Goal: Task Accomplishment & Management: Use online tool/utility

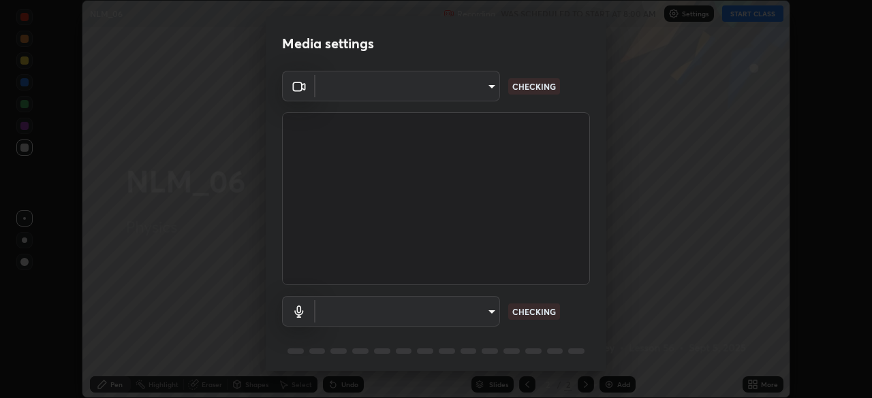
scroll to position [48, 0]
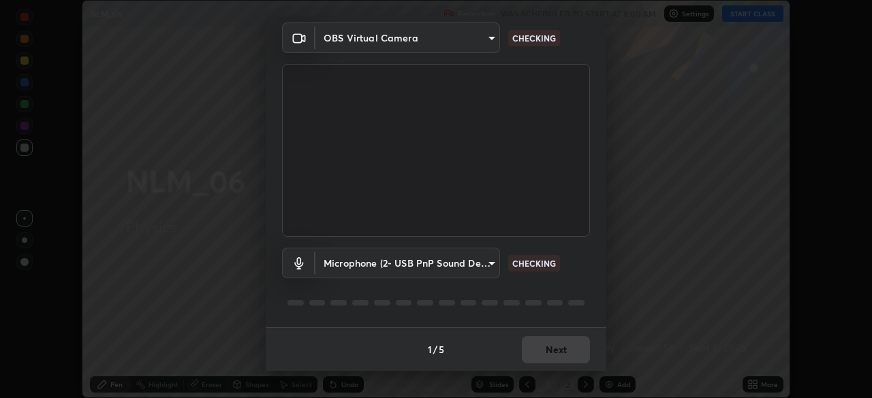
type input "23008043d16b3f933f5d29e9b3769097a1661712bf7e9030f0d00f953f479f19"
click at [351, 260] on body "Erase all NLM_06 Recording WAS SCHEDULED TO START AT 8:00 AM Settings START CLA…" at bounding box center [436, 199] width 872 height 398
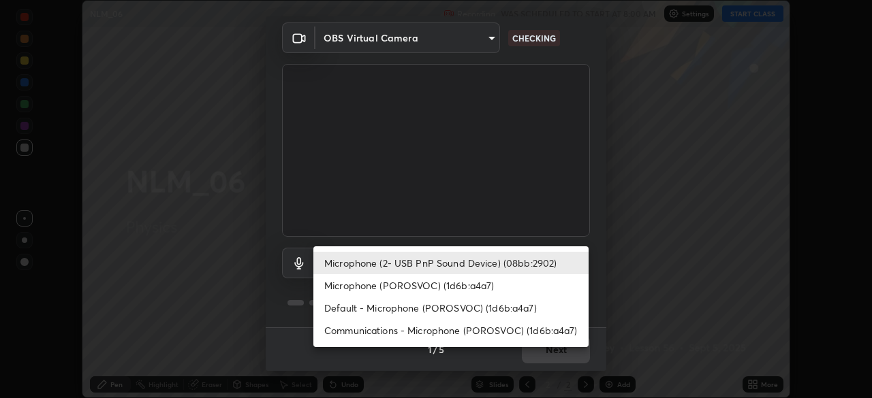
click at [349, 283] on li "Microphone (POROSVOC) (1d6b:a4a7)" at bounding box center [450, 285] width 275 height 22
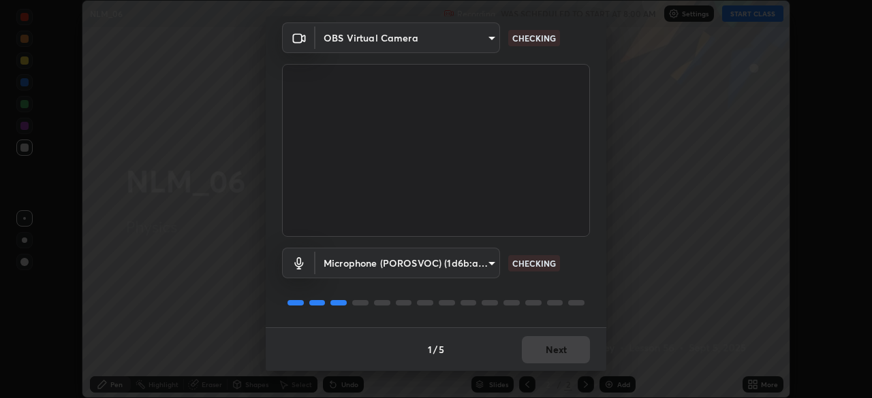
click at [332, 266] on body "Erase all NLM_06 Recording WAS SCHEDULED TO START AT 8:00 AM Settings START CLA…" at bounding box center [436, 199] width 872 height 398
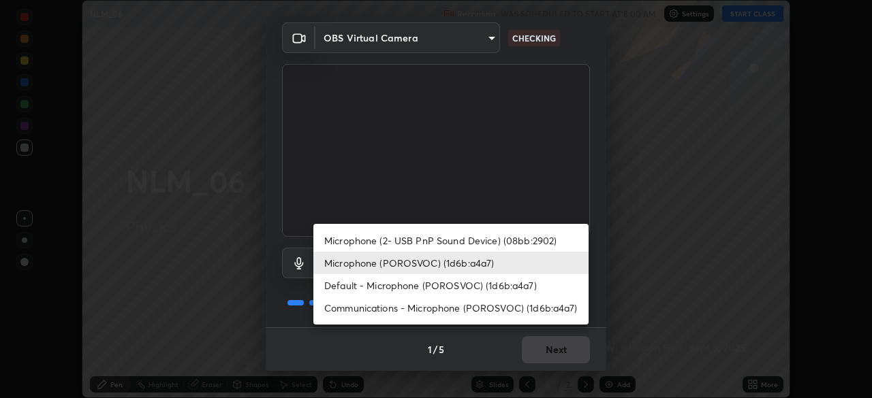
click at [337, 236] on li "Microphone (2- USB PnP Sound Device) (08bb:2902)" at bounding box center [450, 240] width 275 height 22
type input "ce8bbd661dce354a58a25af5271b3c1bd1d853cc8608d8e3321a5e34fd7f7726"
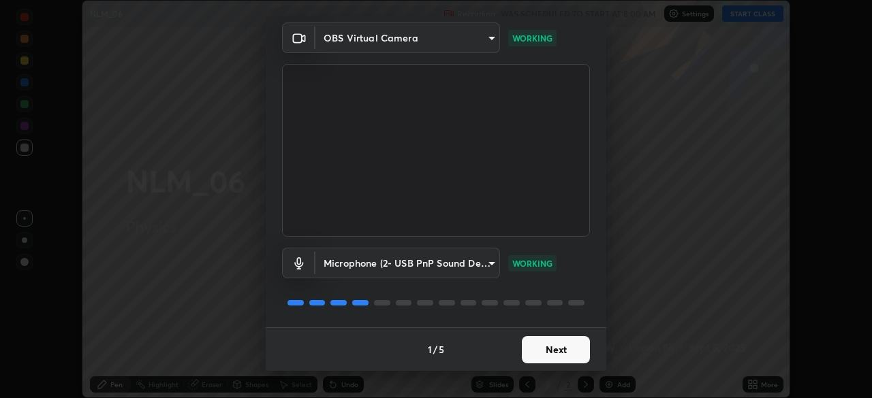
click at [547, 352] on button "Next" at bounding box center [556, 349] width 68 height 27
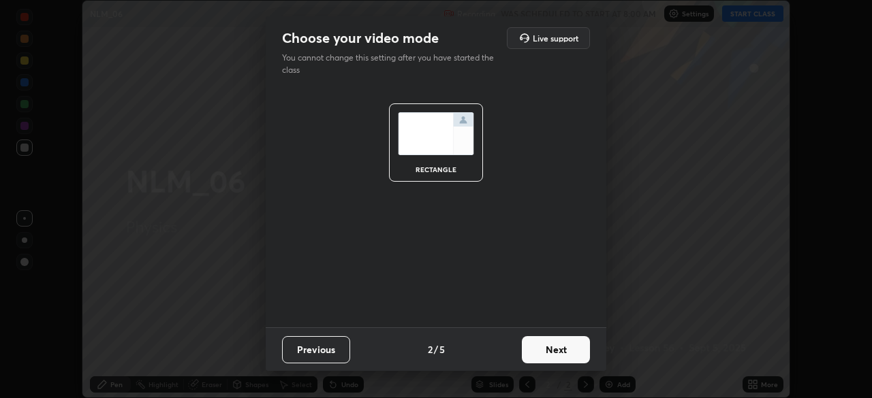
click at [562, 345] on button "Next" at bounding box center [556, 349] width 68 height 27
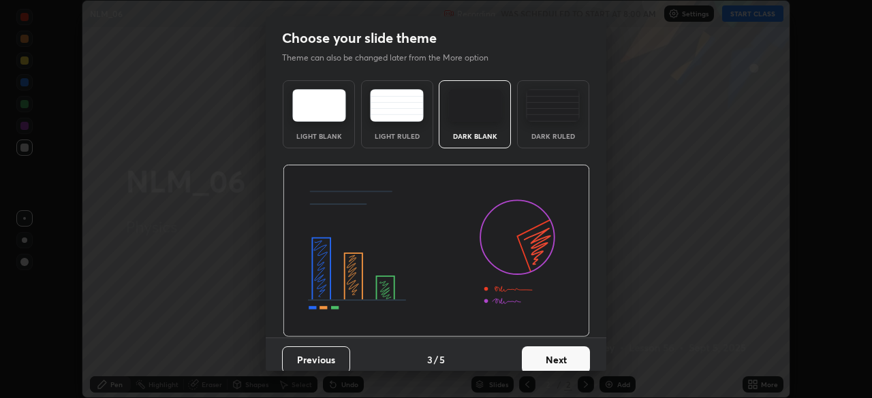
click at [566, 350] on button "Next" at bounding box center [556, 360] width 68 height 27
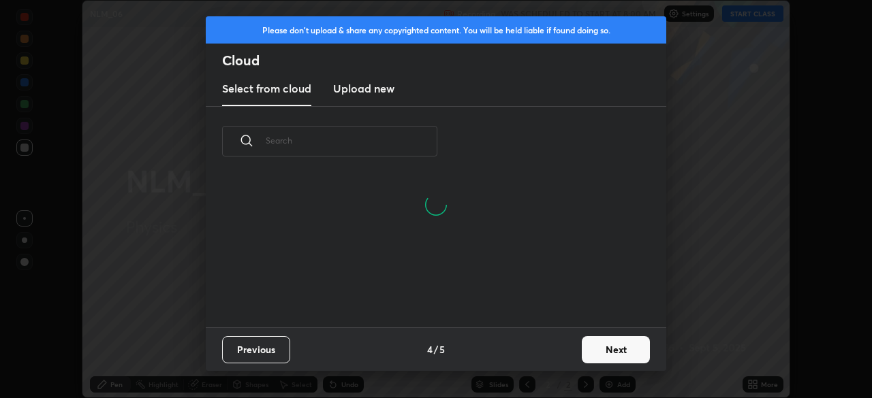
click at [605, 349] on button "Next" at bounding box center [616, 349] width 68 height 27
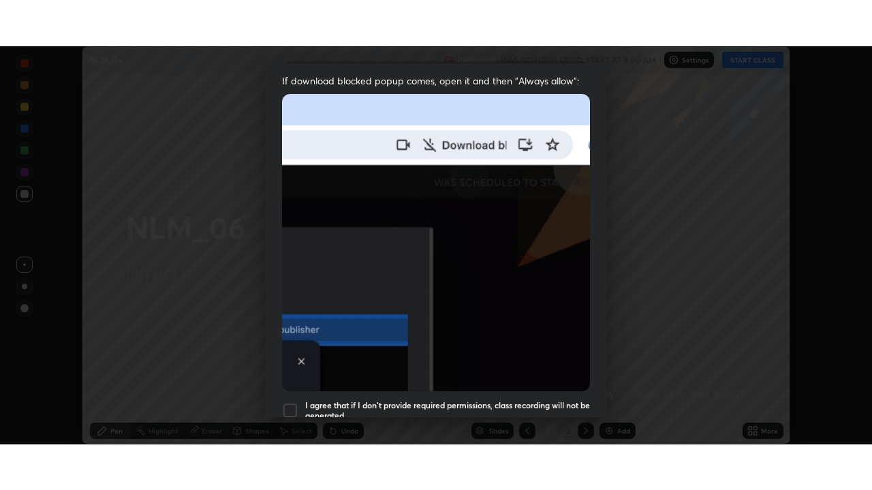
scroll to position [326, 0]
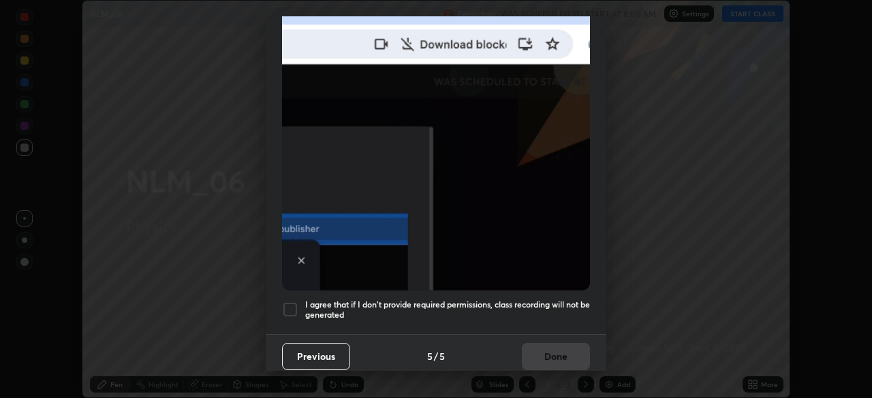
click at [291, 304] on div at bounding box center [290, 310] width 16 height 16
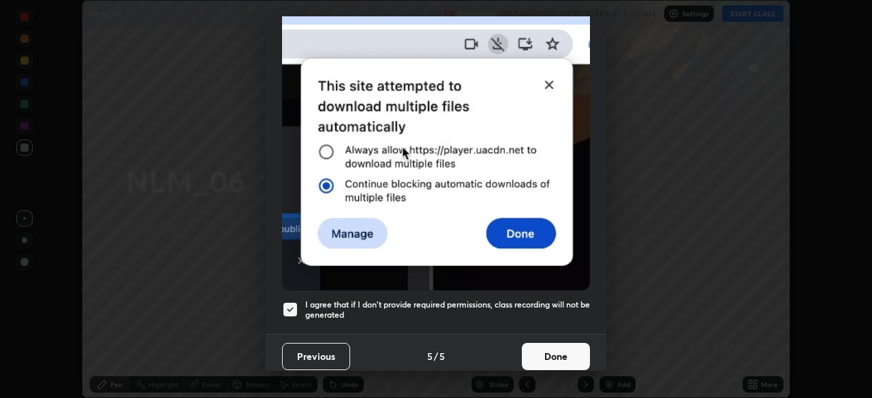
click at [539, 347] on button "Done" at bounding box center [556, 356] width 68 height 27
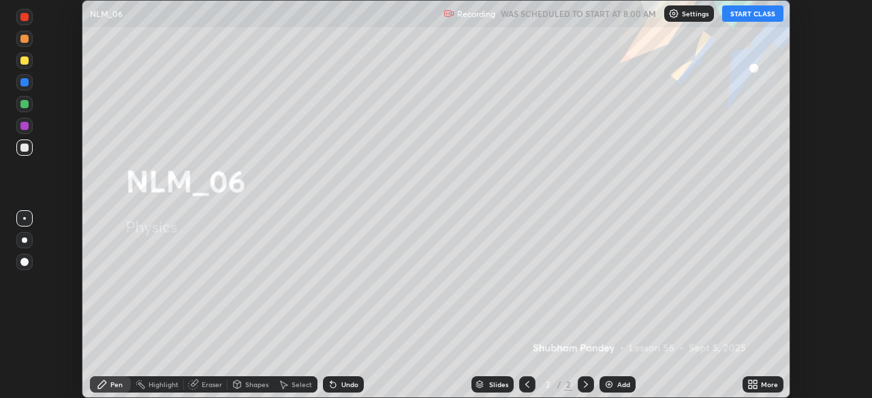
click at [750, 14] on button "START CLASS" at bounding box center [752, 13] width 61 height 16
click at [753, 387] on icon at bounding box center [754, 386] width 3 height 3
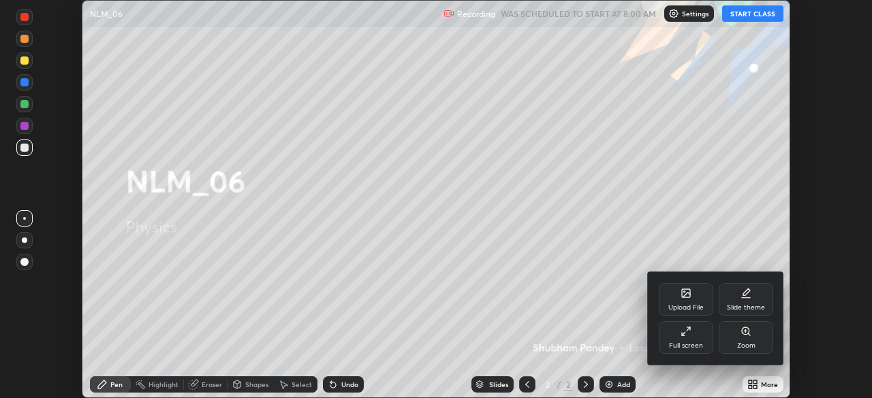
click at [688, 335] on icon at bounding box center [685, 331] width 11 height 11
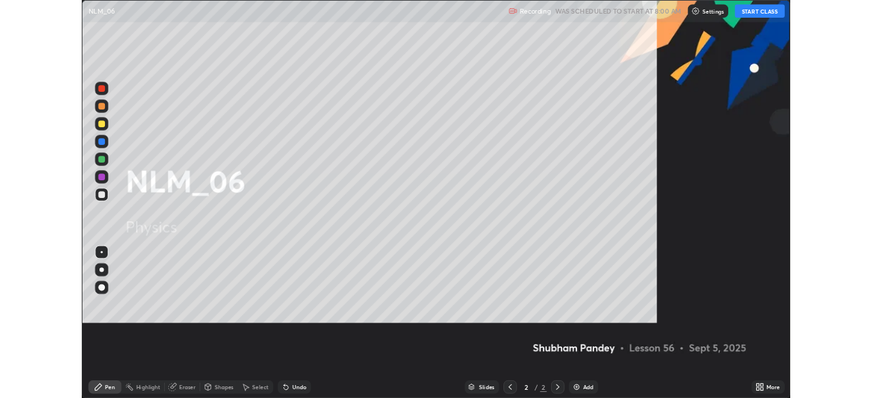
scroll to position [490, 872]
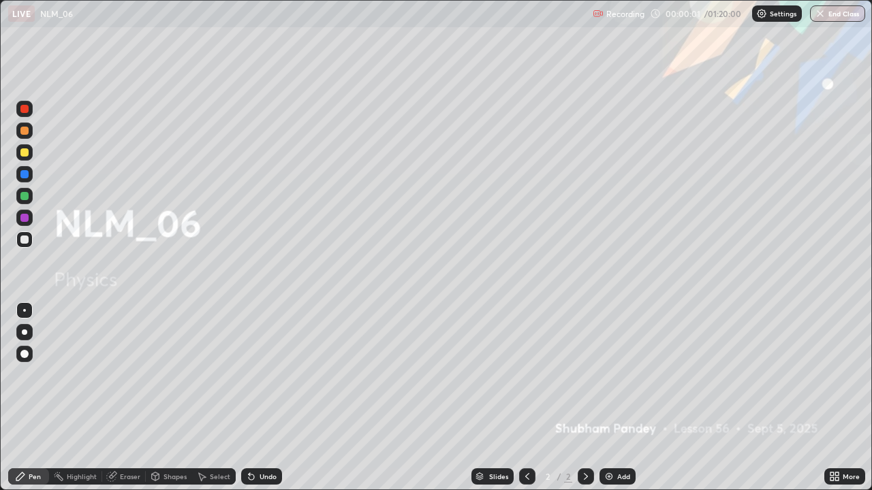
click at [25, 153] on div at bounding box center [24, 152] width 8 height 8
click at [26, 332] on div at bounding box center [24, 332] width 5 height 5
click at [612, 398] on img at bounding box center [608, 476] width 11 height 11
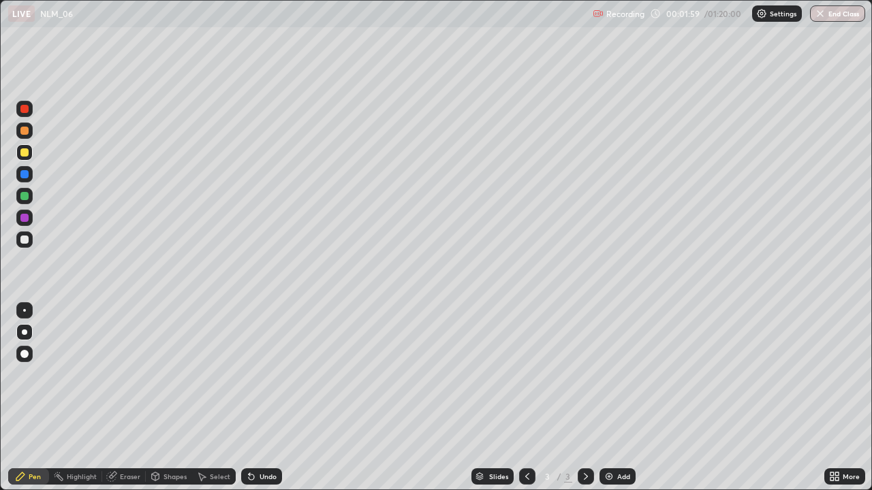
click at [25, 153] on div at bounding box center [24, 152] width 8 height 8
click at [30, 152] on div at bounding box center [24, 152] width 16 height 16
click at [24, 242] on div at bounding box center [24, 240] width 8 height 8
click at [25, 112] on div at bounding box center [24, 109] width 8 height 8
click at [28, 155] on div at bounding box center [24, 152] width 16 height 16
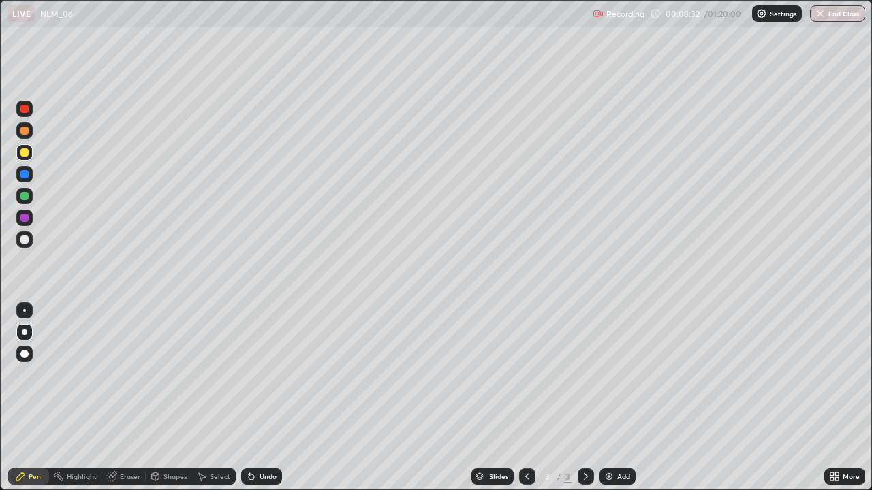
click at [24, 238] on div at bounding box center [24, 240] width 8 height 8
click at [26, 136] on div at bounding box center [24, 131] width 16 height 16
click at [24, 108] on div at bounding box center [24, 109] width 8 height 8
click at [219, 398] on div "Select" at bounding box center [220, 476] width 20 height 7
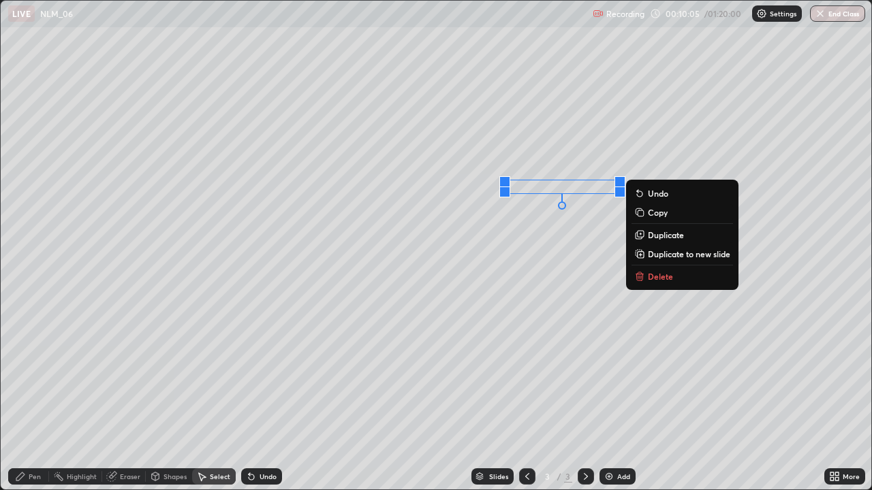
click at [662, 273] on p "Delete" at bounding box center [660, 276] width 25 height 11
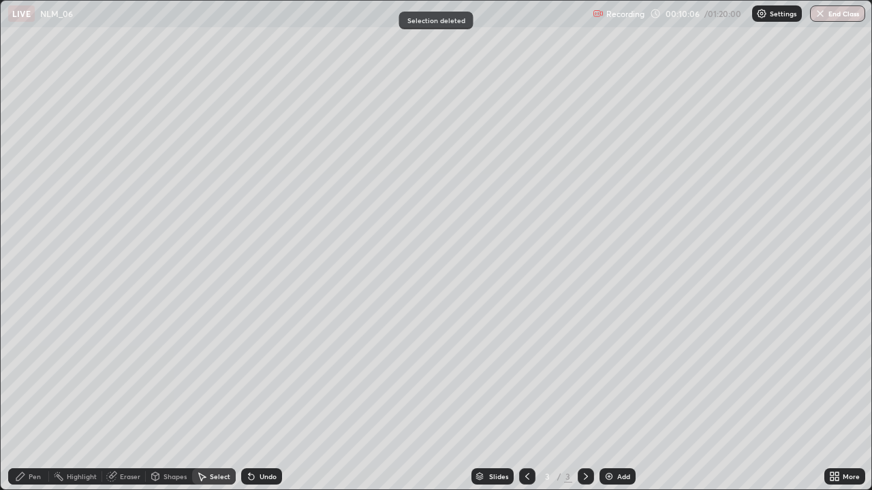
click at [32, 398] on div "Pen" at bounding box center [28, 476] width 41 height 16
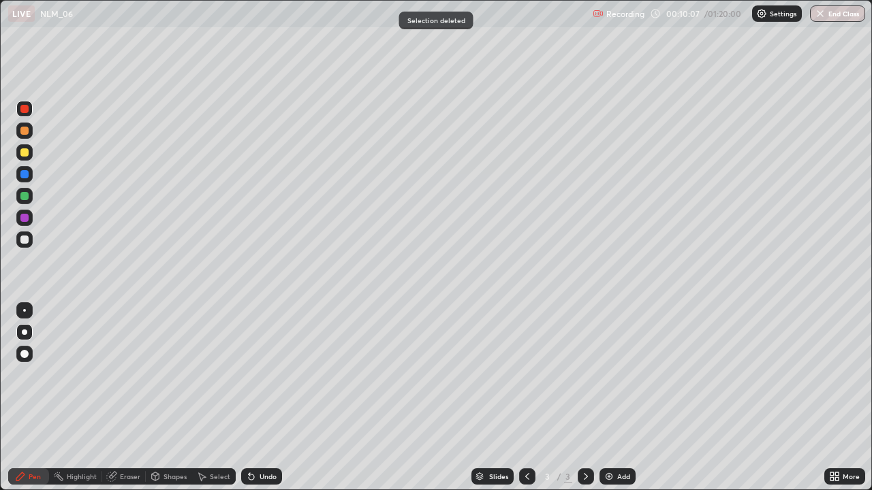
click at [28, 155] on div at bounding box center [24, 152] width 8 height 8
click at [133, 398] on div "Eraser" at bounding box center [130, 476] width 20 height 7
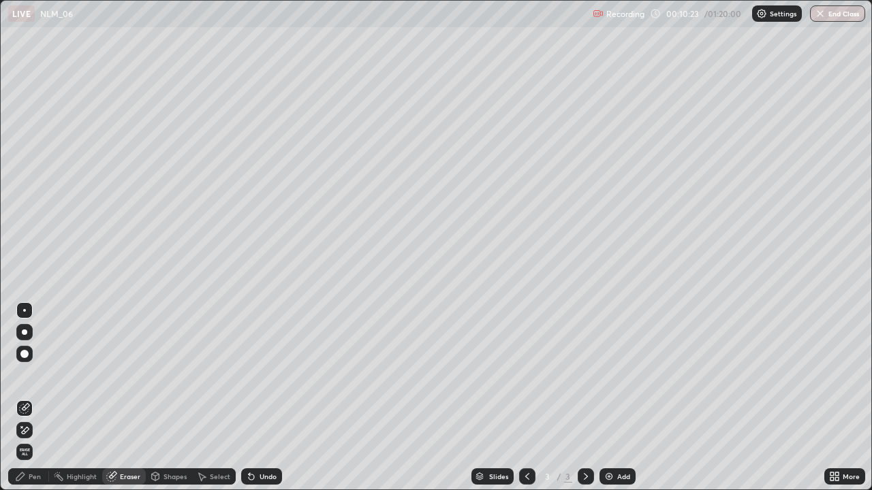
click at [25, 398] on icon at bounding box center [20, 476] width 11 height 11
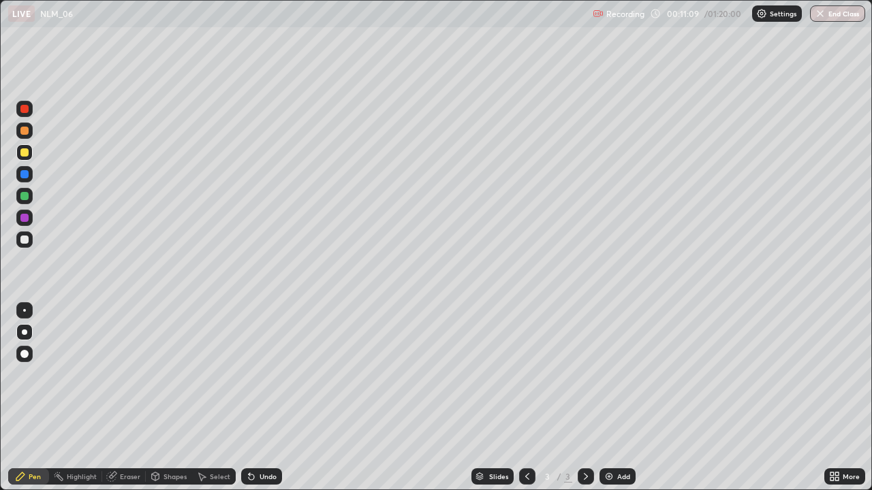
click at [25, 243] on div at bounding box center [24, 240] width 8 height 8
click at [260, 398] on div "Undo" at bounding box center [261, 476] width 41 height 16
click at [257, 398] on div "Undo" at bounding box center [261, 476] width 41 height 16
click at [30, 151] on div at bounding box center [24, 152] width 16 height 16
click at [25, 240] on div at bounding box center [24, 240] width 8 height 8
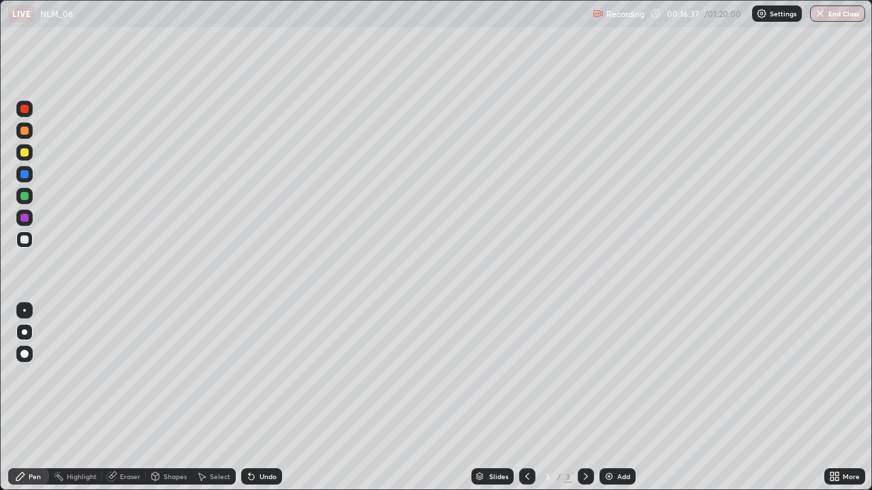
click at [634, 398] on div "Slides 3 / 3 Add" at bounding box center [553, 476] width 542 height 27
click at [625, 398] on div "Add" at bounding box center [623, 476] width 13 height 7
click at [22, 134] on div at bounding box center [24, 131] width 8 height 8
click at [21, 238] on div at bounding box center [24, 240] width 8 height 8
click at [25, 131] on div at bounding box center [24, 131] width 8 height 8
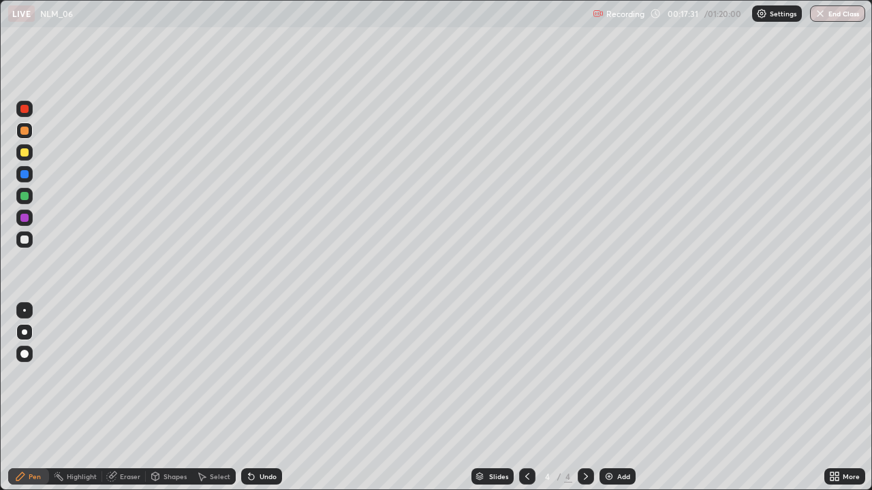
click at [22, 237] on div at bounding box center [24, 240] width 8 height 8
click at [269, 398] on div "Undo" at bounding box center [267, 476] width 17 height 7
click at [266, 398] on div "Undo" at bounding box center [261, 476] width 41 height 16
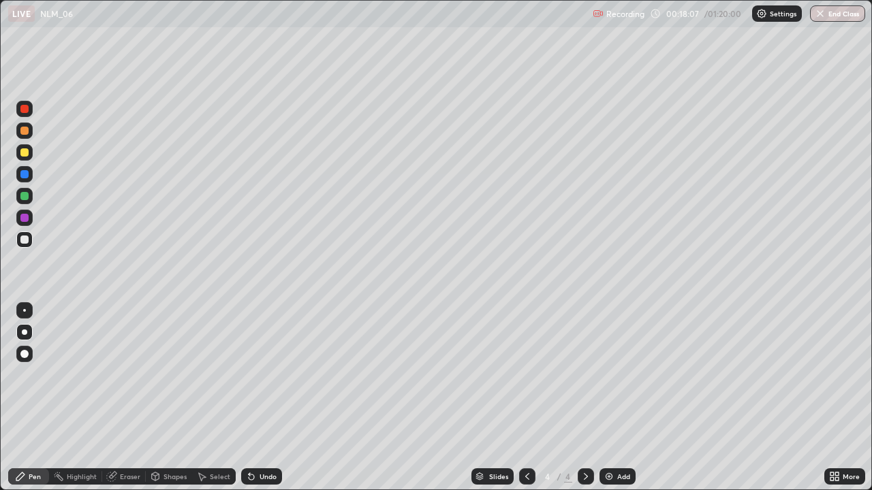
click at [266, 398] on div "Undo" at bounding box center [267, 476] width 17 height 7
click at [22, 159] on div at bounding box center [24, 152] width 16 height 16
click at [28, 242] on div at bounding box center [24, 240] width 8 height 8
click at [134, 398] on div "Eraser" at bounding box center [130, 476] width 20 height 7
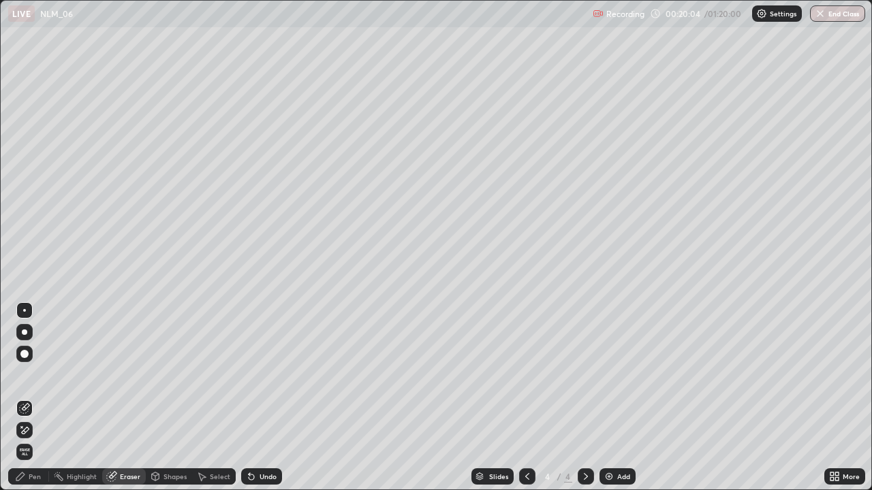
click at [25, 398] on icon at bounding box center [20, 476] width 11 height 11
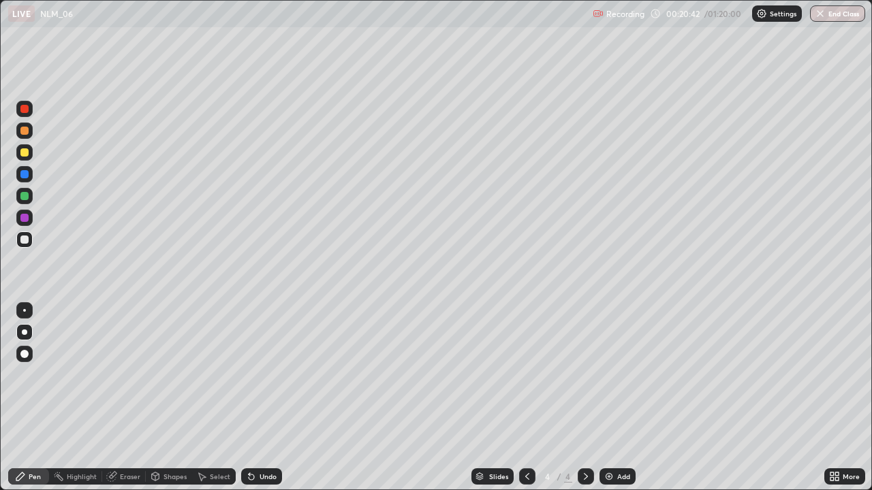
click at [127, 398] on div "Eraser" at bounding box center [130, 476] width 20 height 7
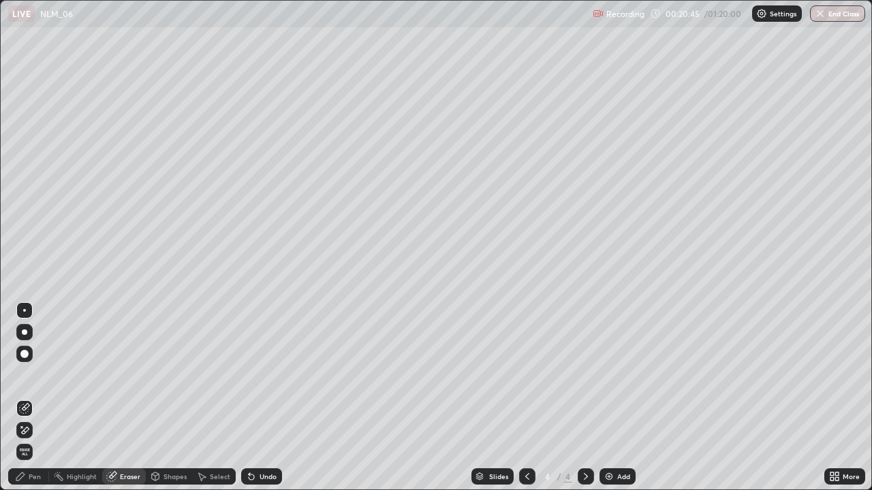
click at [30, 398] on div "Pen" at bounding box center [35, 476] width 12 height 7
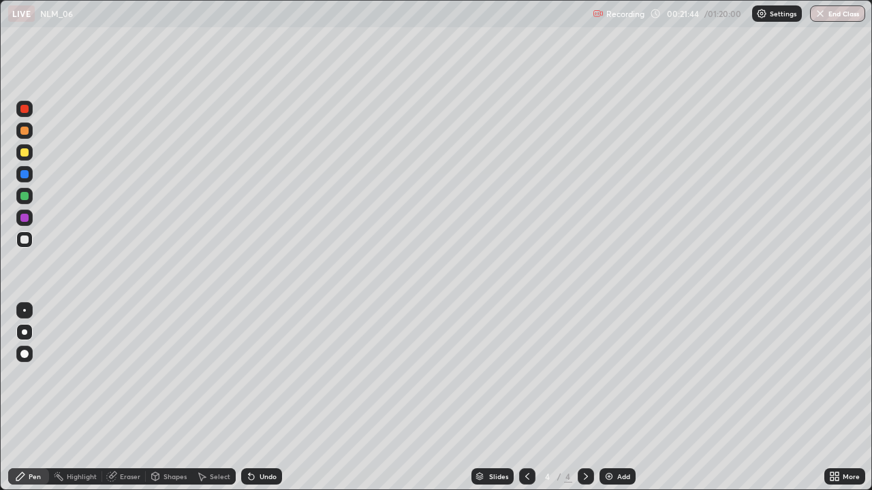
click at [625, 398] on div "Add" at bounding box center [623, 476] width 13 height 7
click at [25, 153] on div at bounding box center [24, 152] width 8 height 8
click at [170, 398] on div "Shapes" at bounding box center [174, 476] width 23 height 7
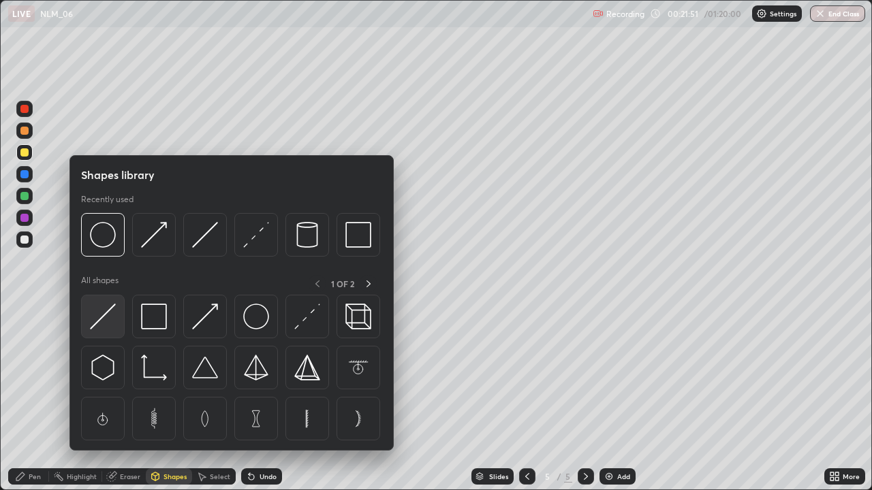
click at [109, 315] on img at bounding box center [103, 317] width 26 height 26
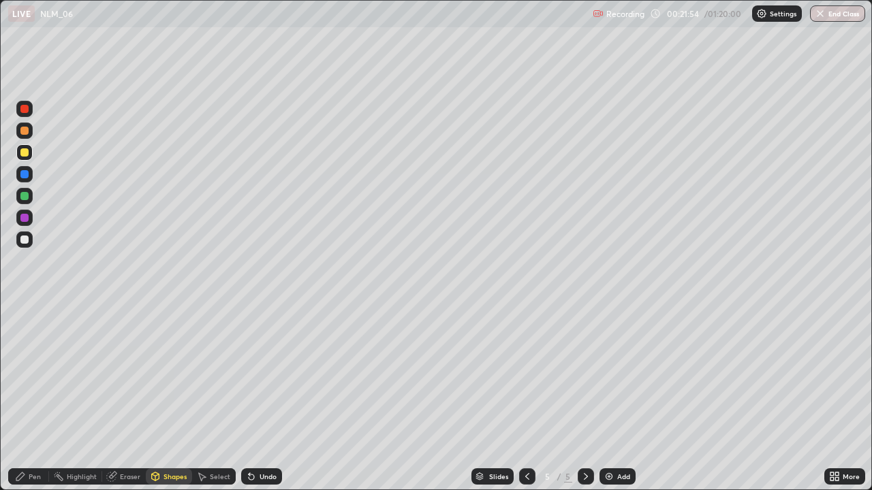
click at [169, 398] on div "Shapes" at bounding box center [174, 476] width 23 height 7
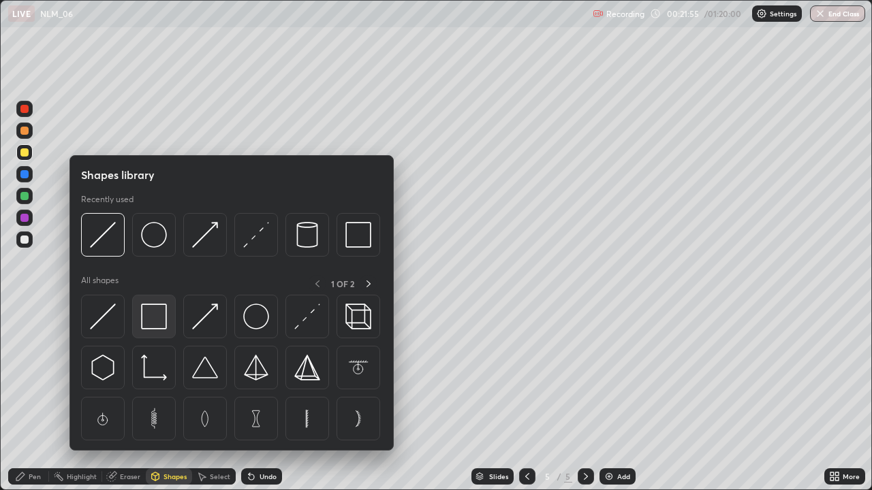
click at [154, 312] on img at bounding box center [154, 317] width 26 height 26
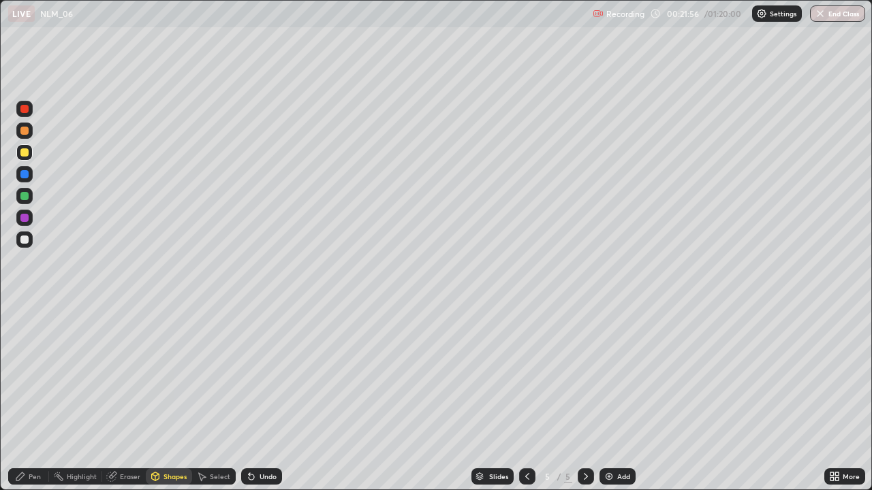
click at [26, 241] on div at bounding box center [24, 240] width 8 height 8
click at [37, 398] on div "Pen" at bounding box center [35, 476] width 12 height 7
click at [25, 106] on div at bounding box center [24, 109] width 8 height 8
click at [27, 240] on div at bounding box center [24, 240] width 8 height 8
click at [28, 134] on div at bounding box center [24, 131] width 16 height 16
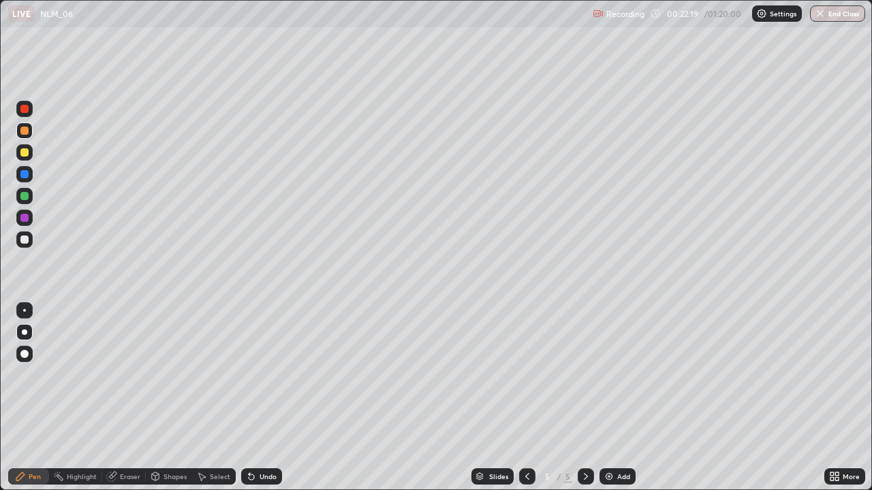
click at [26, 153] on div at bounding box center [24, 152] width 8 height 8
click at [22, 238] on div at bounding box center [24, 240] width 8 height 8
click at [626, 398] on div "Add" at bounding box center [617, 476] width 36 height 16
click at [26, 151] on div at bounding box center [24, 152] width 8 height 8
click at [171, 398] on div "Shapes" at bounding box center [174, 476] width 23 height 7
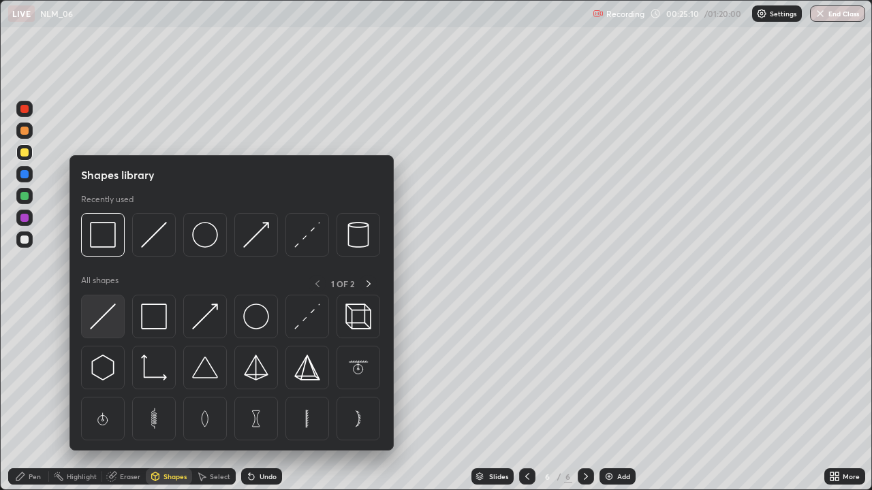
click at [106, 318] on img at bounding box center [103, 317] width 26 height 26
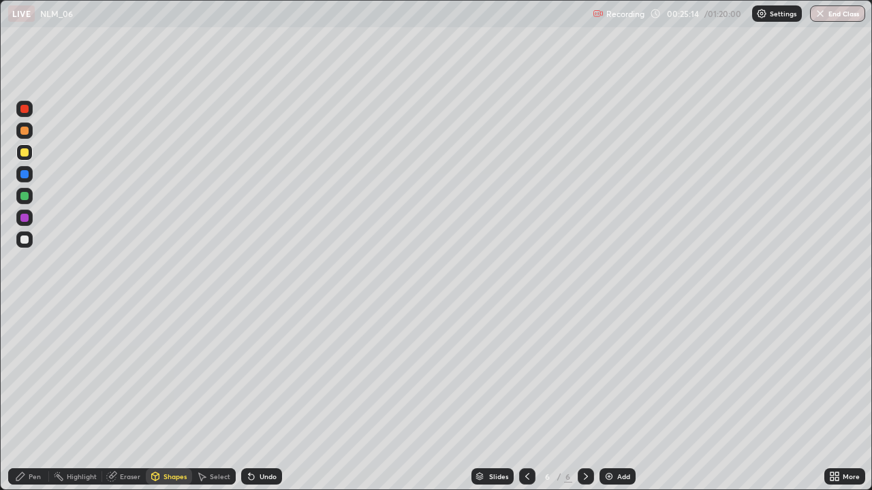
click at [170, 398] on div "Shapes" at bounding box center [174, 476] width 23 height 7
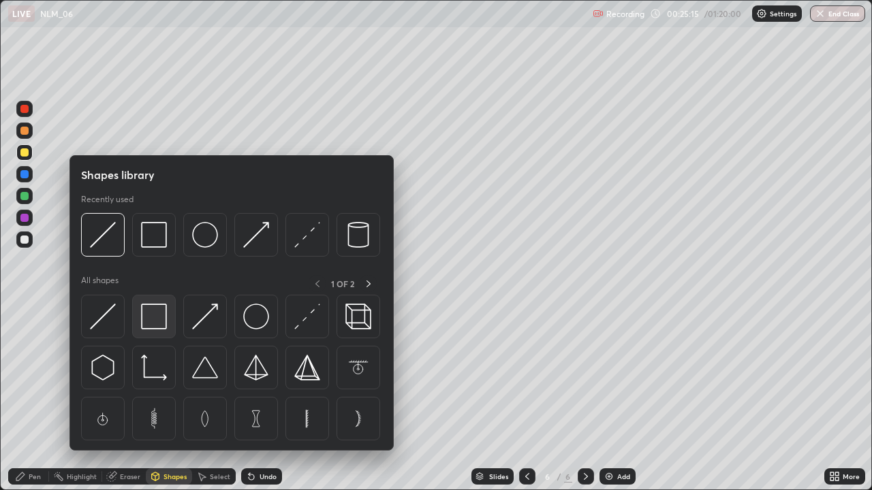
click at [144, 311] on img at bounding box center [154, 317] width 26 height 26
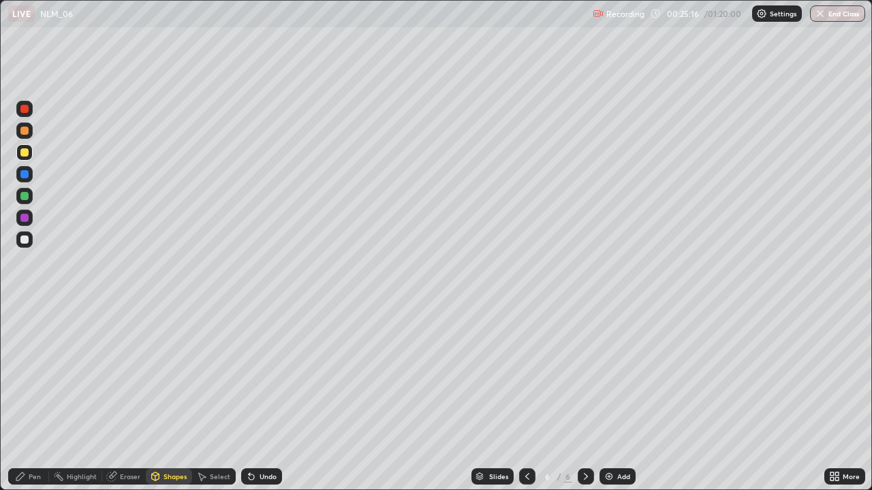
click at [26, 234] on div at bounding box center [24, 240] width 16 height 16
click at [166, 398] on div "Shapes" at bounding box center [174, 476] width 23 height 7
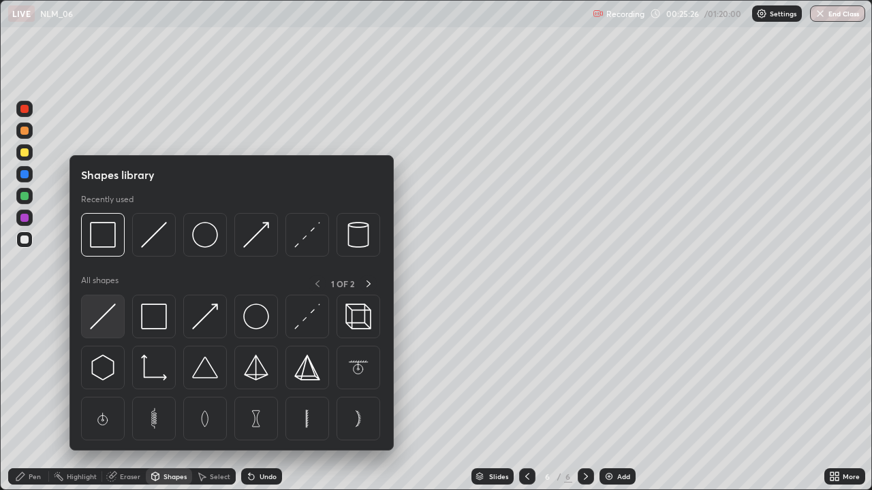
click at [106, 313] on img at bounding box center [103, 317] width 26 height 26
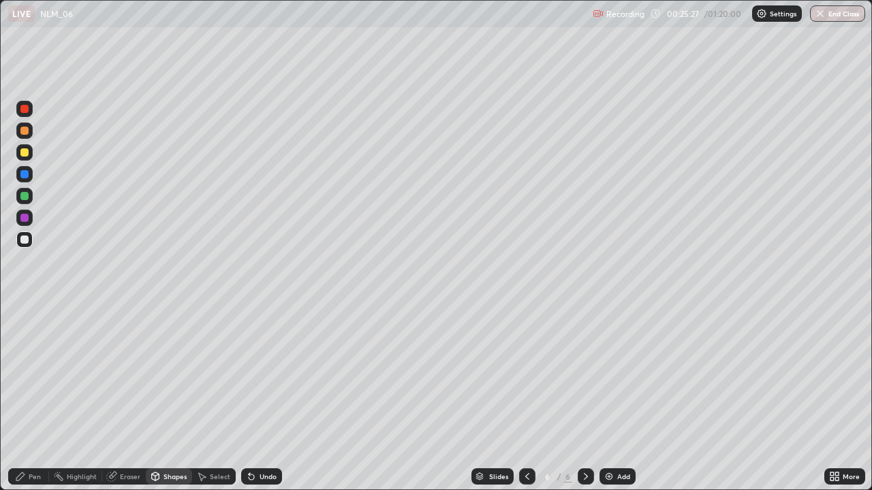
click at [27, 108] on div at bounding box center [24, 109] width 8 height 8
click at [27, 240] on div at bounding box center [24, 240] width 8 height 8
click at [34, 398] on div "Pen" at bounding box center [35, 476] width 12 height 7
click at [22, 134] on div at bounding box center [24, 131] width 8 height 8
click at [19, 153] on div at bounding box center [24, 152] width 16 height 16
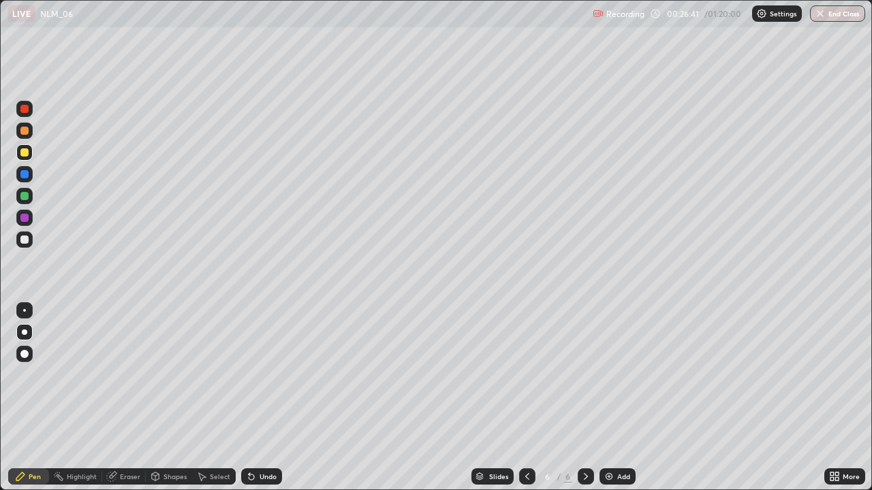
click at [28, 246] on div at bounding box center [24, 240] width 16 height 16
click at [623, 398] on div "Add" at bounding box center [617, 476] width 36 height 16
click at [27, 156] on div at bounding box center [24, 152] width 8 height 8
click at [174, 398] on div "Shapes" at bounding box center [174, 476] width 23 height 7
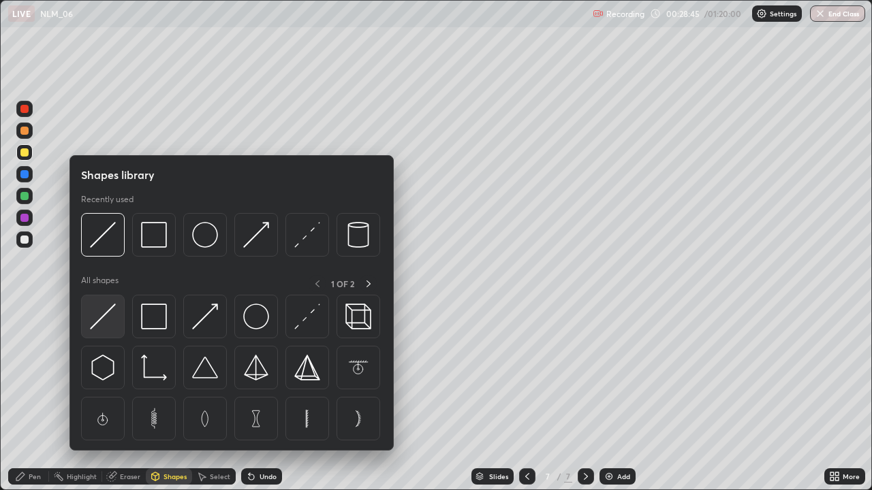
click at [98, 321] on img at bounding box center [103, 317] width 26 height 26
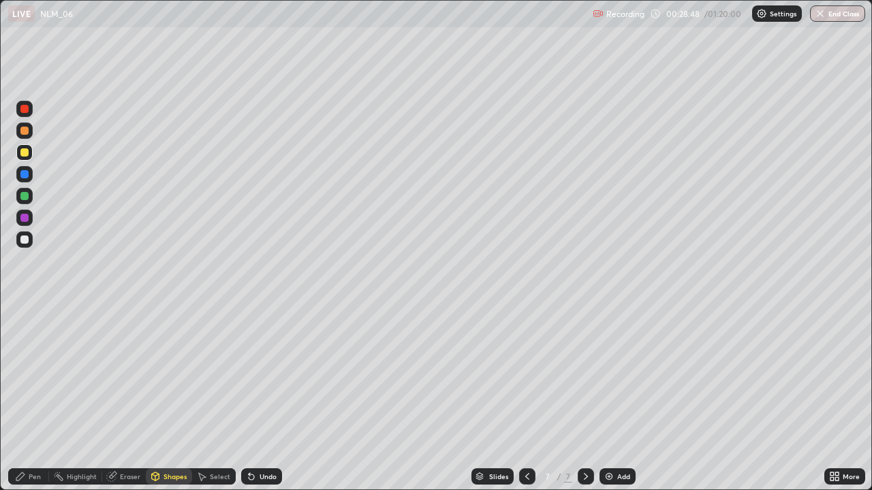
click at [165, 398] on div "Shapes" at bounding box center [174, 476] width 23 height 7
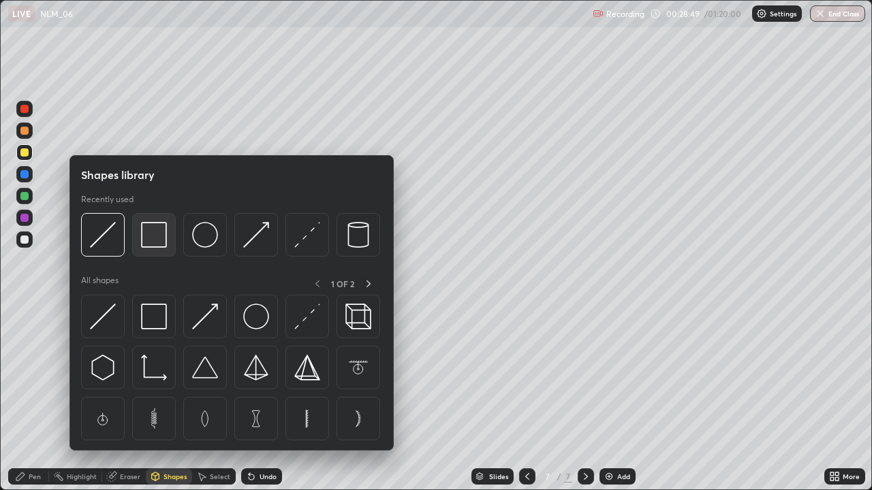
click at [153, 234] on img at bounding box center [154, 235] width 26 height 26
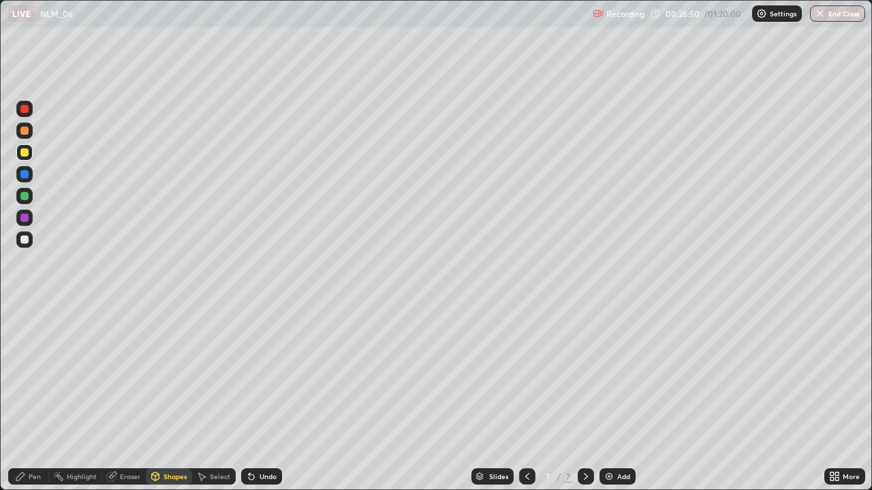
click at [21, 242] on div at bounding box center [24, 240] width 8 height 8
click at [172, 398] on div "Shapes" at bounding box center [174, 476] width 23 height 7
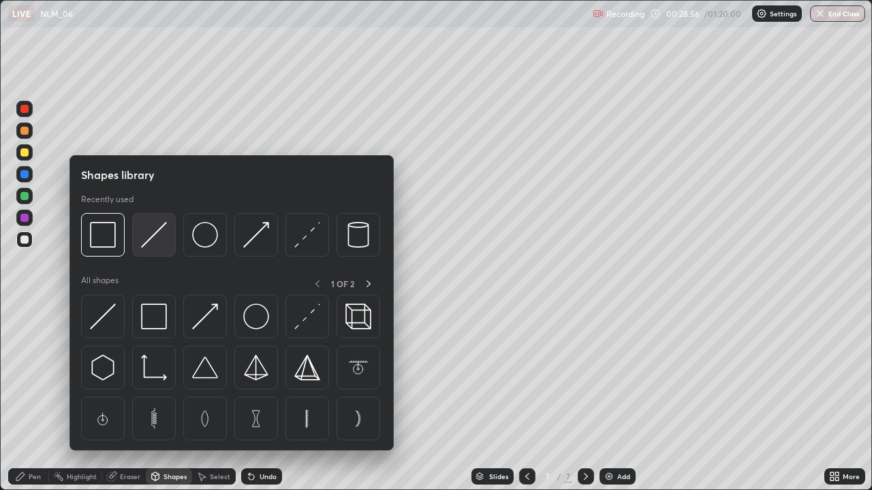
click at [148, 238] on img at bounding box center [154, 235] width 26 height 26
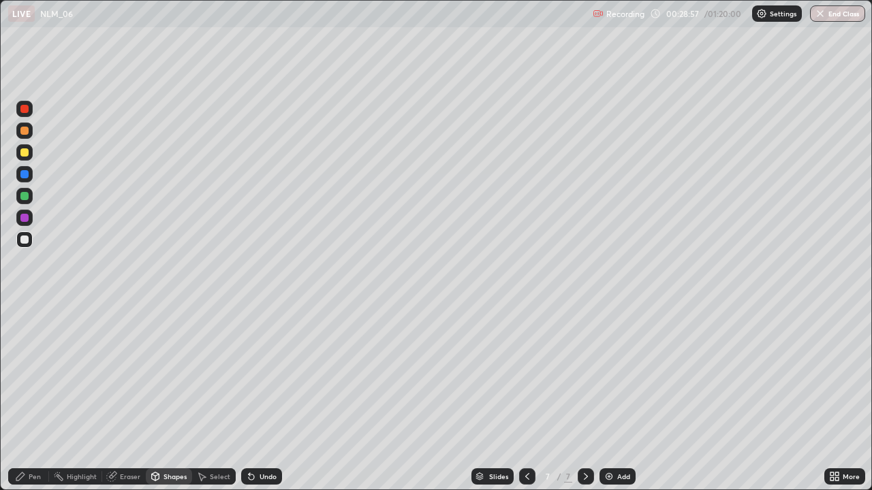
click at [22, 112] on div at bounding box center [24, 109] width 8 height 8
click at [168, 398] on div "Shapes" at bounding box center [169, 476] width 46 height 16
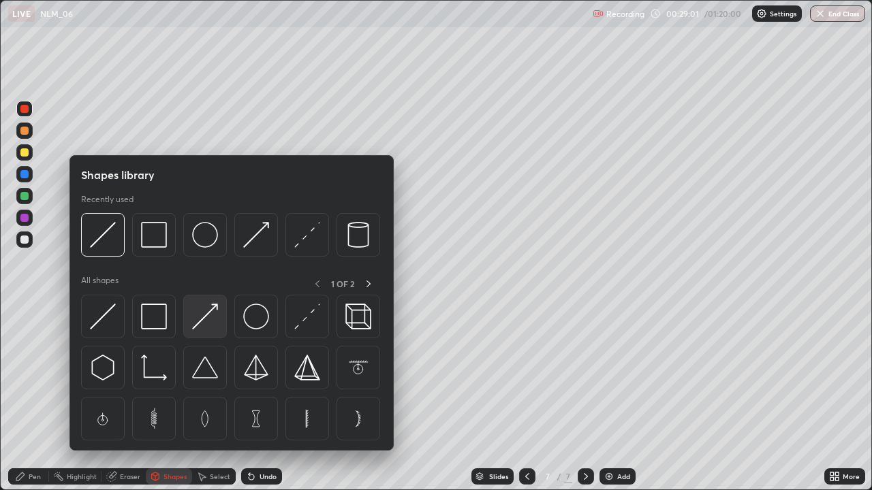
click at [206, 312] on img at bounding box center [205, 317] width 26 height 26
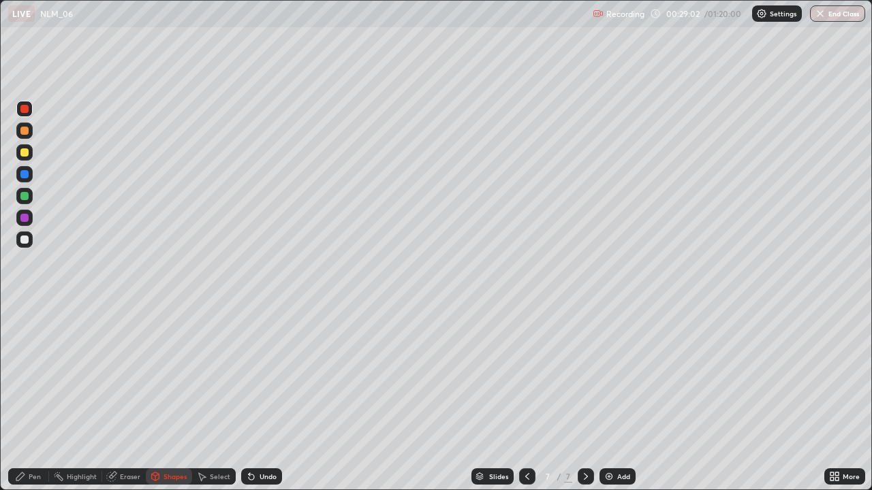
click at [23, 129] on div at bounding box center [24, 131] width 8 height 8
click at [31, 398] on div "Pen" at bounding box center [35, 476] width 12 height 7
click at [24, 154] on div at bounding box center [24, 152] width 8 height 8
click at [25, 238] on div at bounding box center [24, 240] width 8 height 8
click at [19, 150] on div at bounding box center [24, 152] width 16 height 16
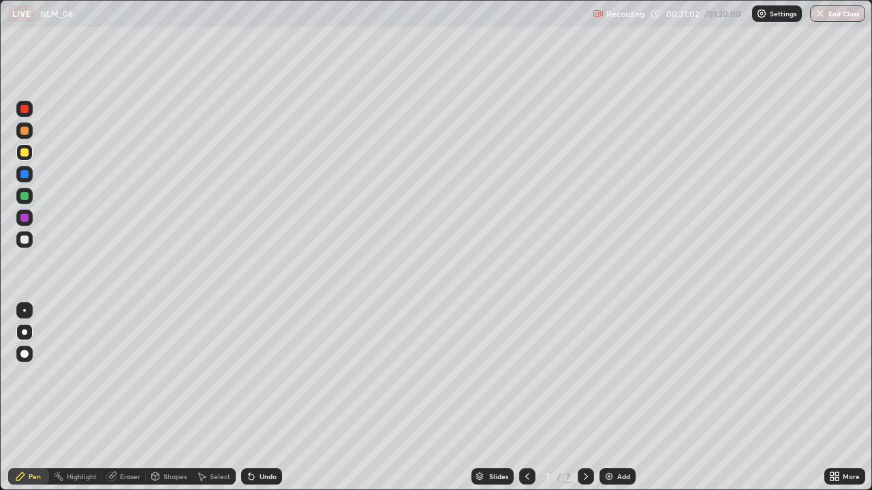
click at [22, 246] on div at bounding box center [24, 240] width 16 height 16
click at [261, 398] on div "Undo" at bounding box center [261, 476] width 41 height 16
click at [617, 398] on div "Add" at bounding box center [623, 476] width 13 height 7
click at [22, 155] on div at bounding box center [24, 152] width 8 height 8
click at [165, 398] on div "Shapes" at bounding box center [169, 476] width 46 height 16
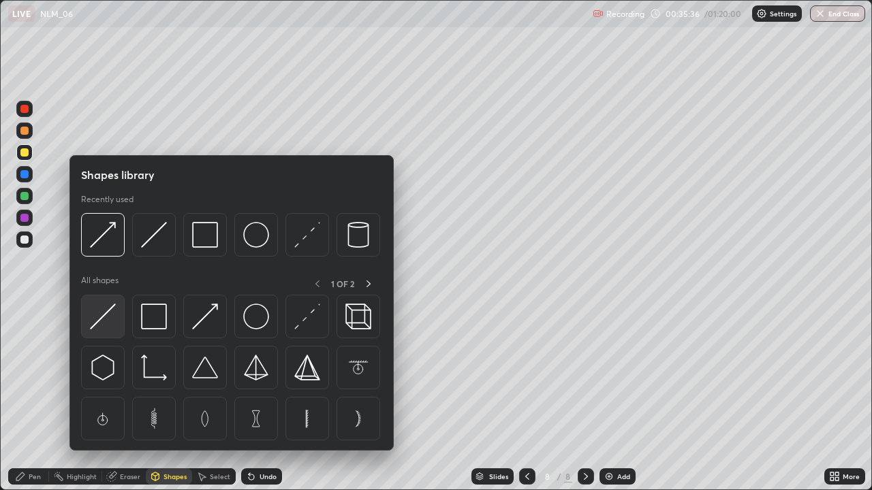
click at [104, 321] on img at bounding box center [103, 317] width 26 height 26
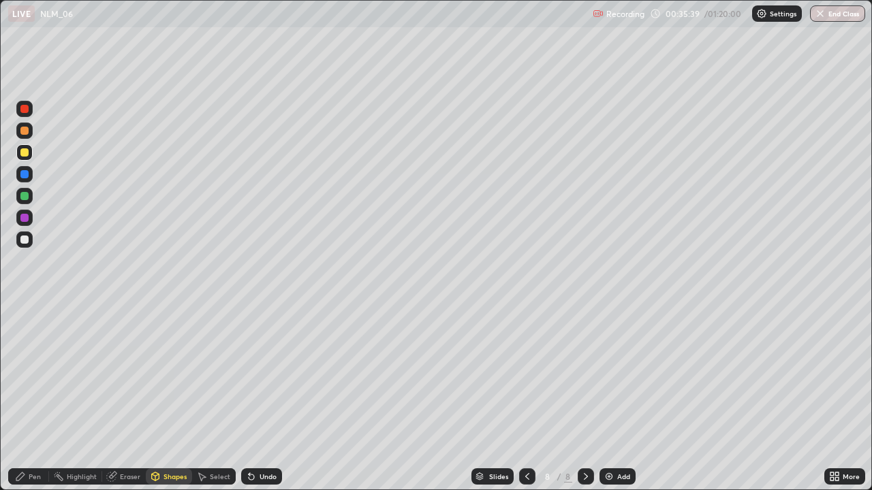
click at [164, 398] on div "Shapes" at bounding box center [174, 476] width 23 height 7
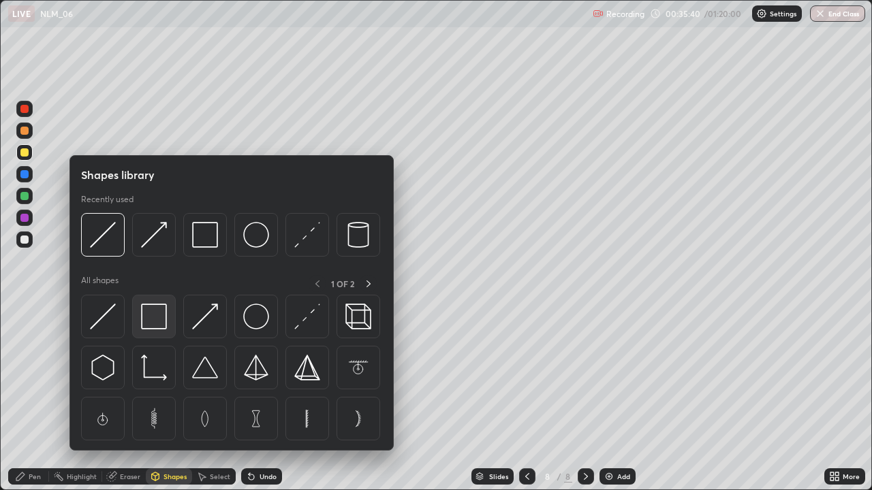
click at [159, 315] on img at bounding box center [154, 317] width 26 height 26
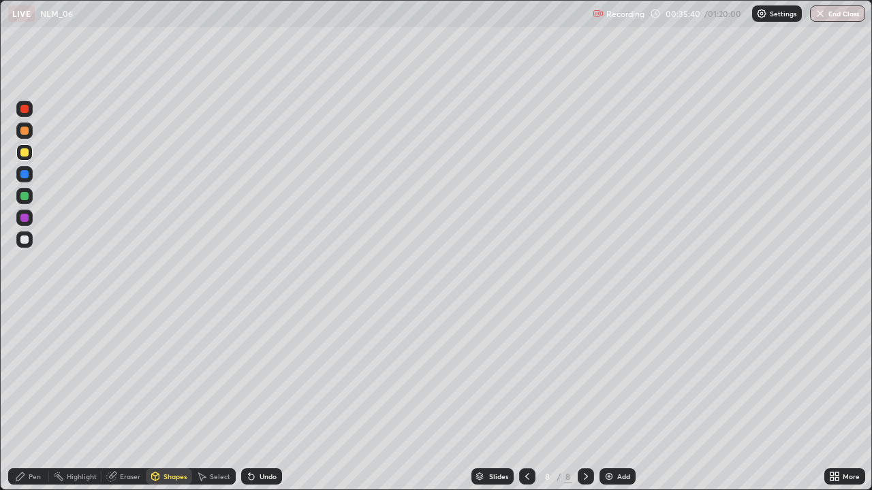
click at [27, 242] on div at bounding box center [24, 240] width 8 height 8
click at [168, 398] on div "Shapes" at bounding box center [174, 476] width 23 height 7
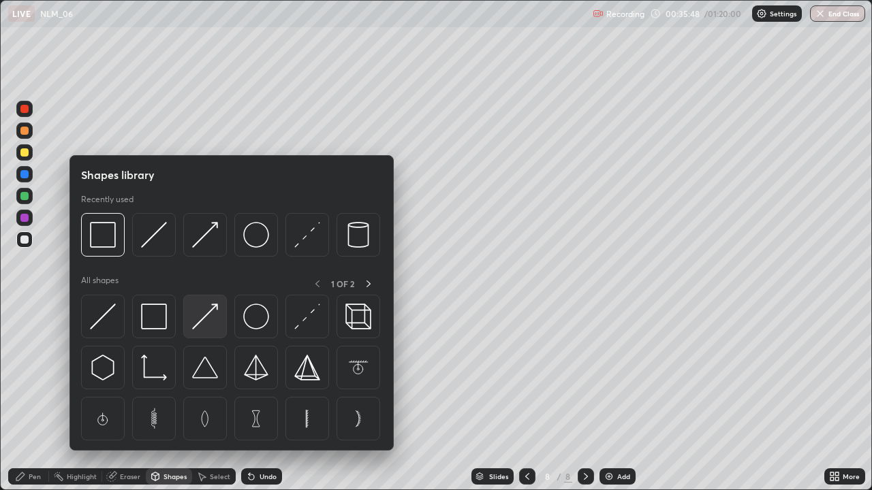
click at [203, 319] on img at bounding box center [205, 317] width 26 height 26
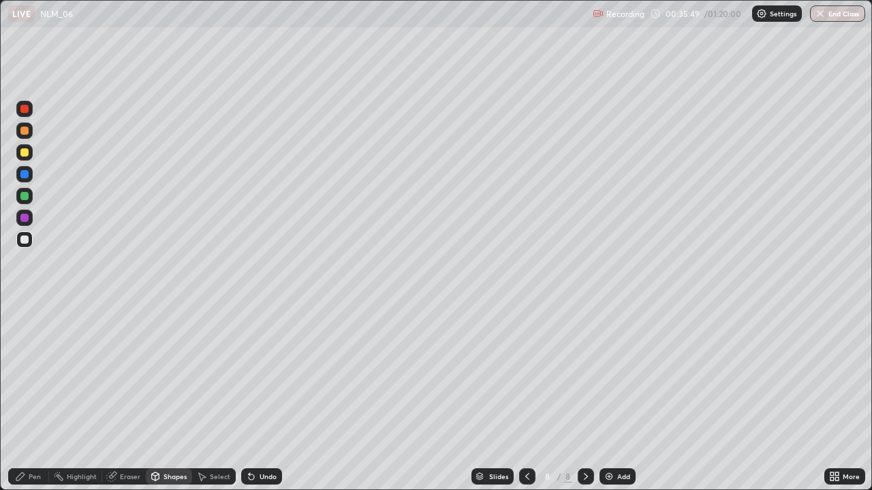
click at [22, 129] on div at bounding box center [24, 131] width 8 height 8
click at [30, 398] on div "Pen" at bounding box center [35, 476] width 12 height 7
click at [25, 237] on div at bounding box center [24, 240] width 8 height 8
click at [25, 109] on div at bounding box center [24, 109] width 8 height 8
click at [21, 155] on div at bounding box center [24, 152] width 8 height 8
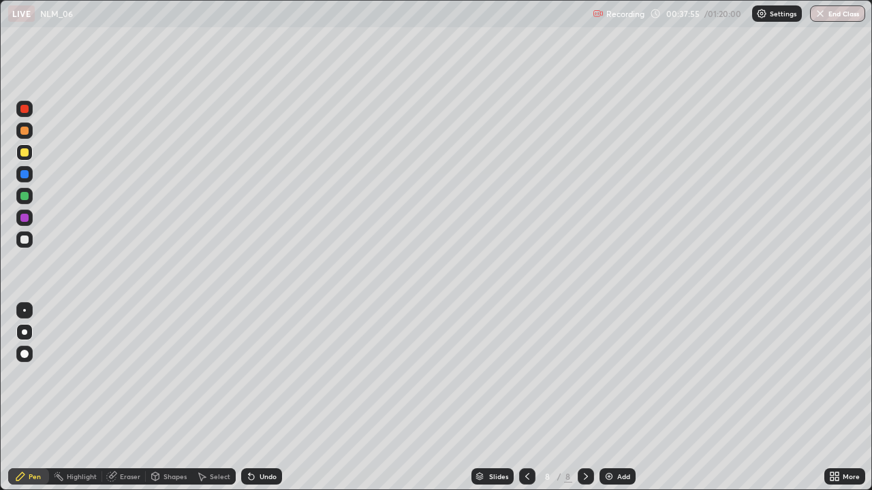
click at [20, 242] on div at bounding box center [24, 240] width 8 height 8
click at [28, 173] on div at bounding box center [24, 174] width 8 height 8
click at [27, 238] on div at bounding box center [24, 240] width 8 height 8
click at [619, 398] on div "Add" at bounding box center [623, 476] width 13 height 7
click at [27, 153] on div at bounding box center [24, 152] width 8 height 8
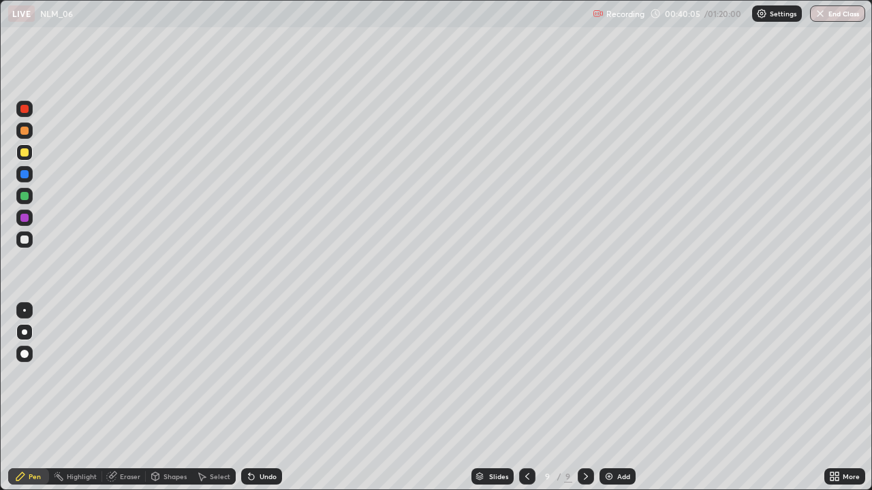
click at [165, 398] on div "Shapes" at bounding box center [174, 476] width 23 height 7
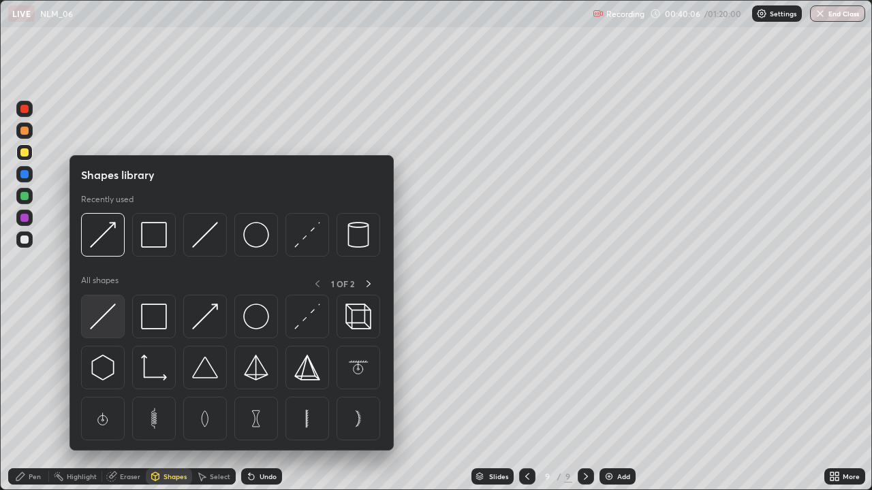
click at [115, 313] on img at bounding box center [103, 317] width 26 height 26
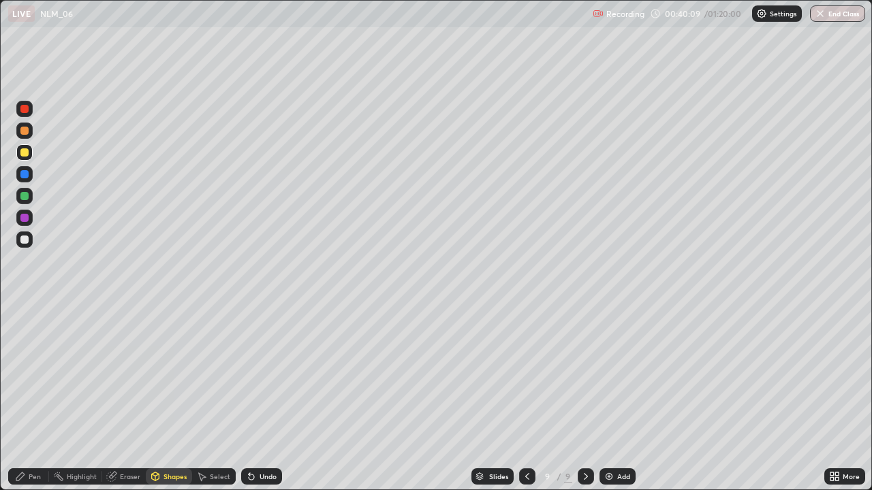
click at [168, 398] on div "Shapes" at bounding box center [169, 476] width 46 height 16
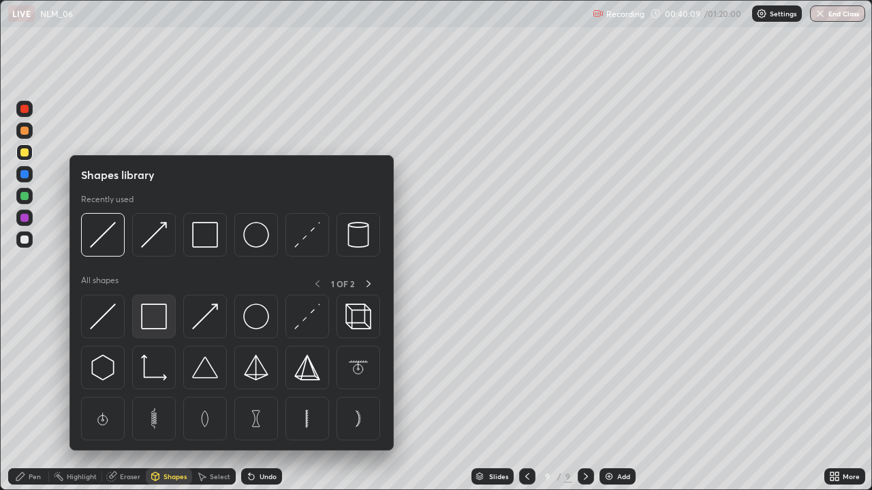
click at [161, 315] on img at bounding box center [154, 317] width 26 height 26
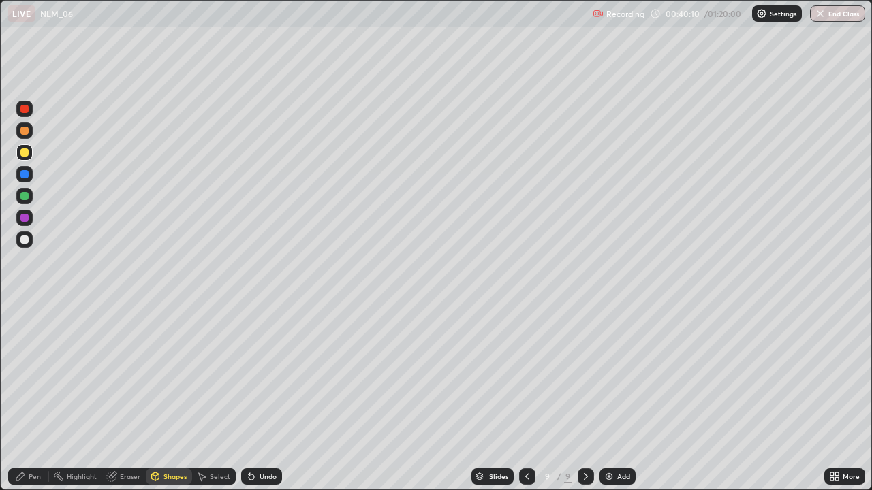
click at [24, 238] on div at bounding box center [24, 240] width 8 height 8
click at [165, 398] on div "Shapes" at bounding box center [174, 476] width 23 height 7
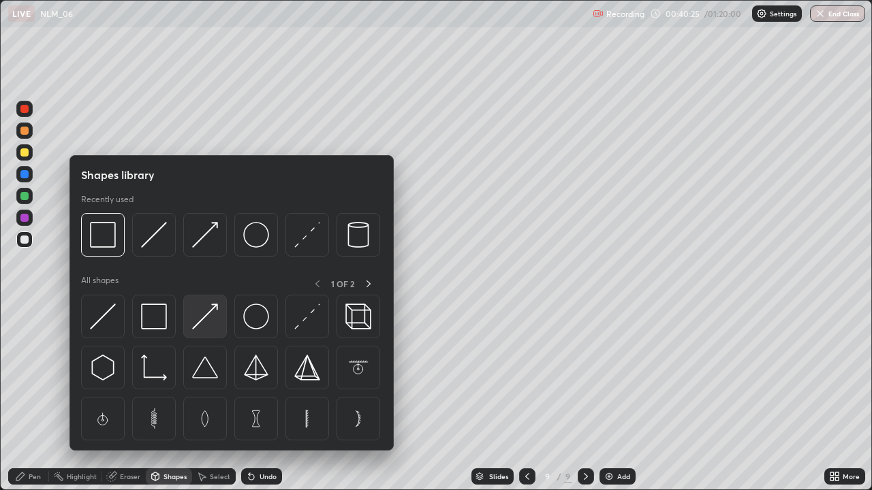
click at [202, 313] on img at bounding box center [205, 317] width 26 height 26
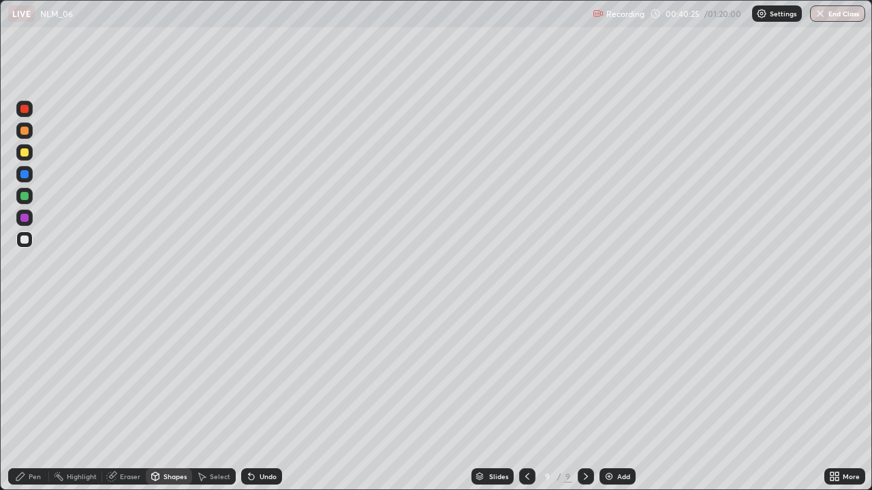
click at [22, 130] on div at bounding box center [24, 131] width 8 height 8
click at [32, 398] on div "Pen" at bounding box center [28, 476] width 41 height 16
click at [22, 112] on div at bounding box center [24, 109] width 8 height 8
click at [26, 242] on div at bounding box center [24, 240] width 8 height 8
click at [27, 238] on div at bounding box center [24, 240] width 8 height 8
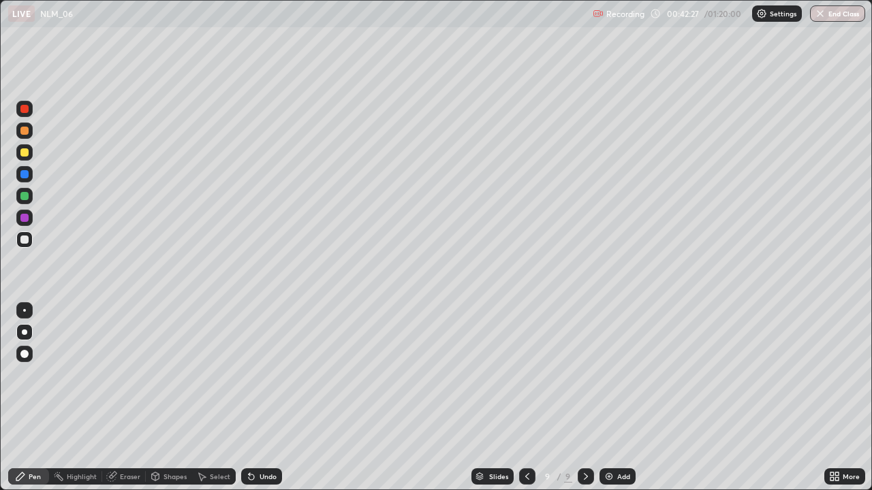
click at [0, 237] on div "Setting up your live class" at bounding box center [436, 245] width 872 height 490
click at [264, 398] on div "Undo" at bounding box center [267, 476] width 17 height 7
click at [618, 398] on div "Add" at bounding box center [623, 476] width 13 height 7
click at [28, 156] on div at bounding box center [24, 152] width 16 height 16
click at [23, 237] on div at bounding box center [24, 240] width 8 height 8
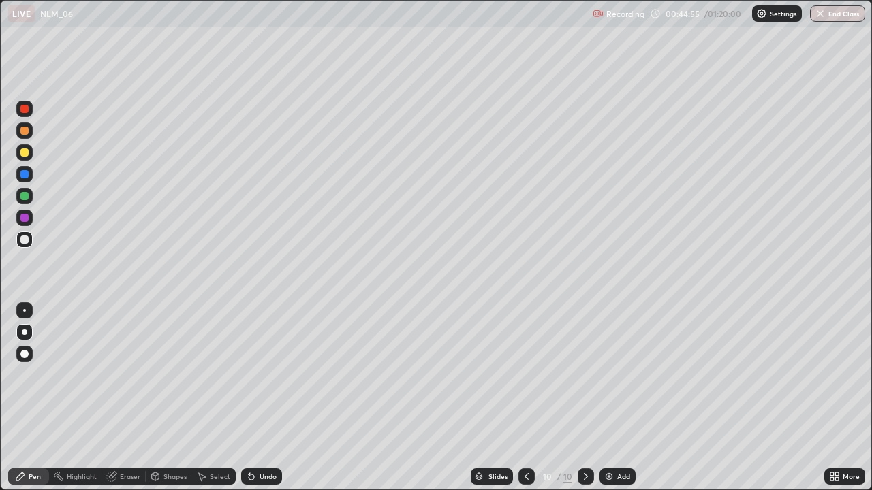
click at [23, 136] on div at bounding box center [24, 131] width 16 height 16
click at [22, 238] on div at bounding box center [24, 240] width 8 height 8
click at [23, 240] on div at bounding box center [24, 240] width 8 height 8
click at [22, 107] on div at bounding box center [24, 109] width 8 height 8
click at [266, 398] on div "Undo" at bounding box center [261, 476] width 41 height 16
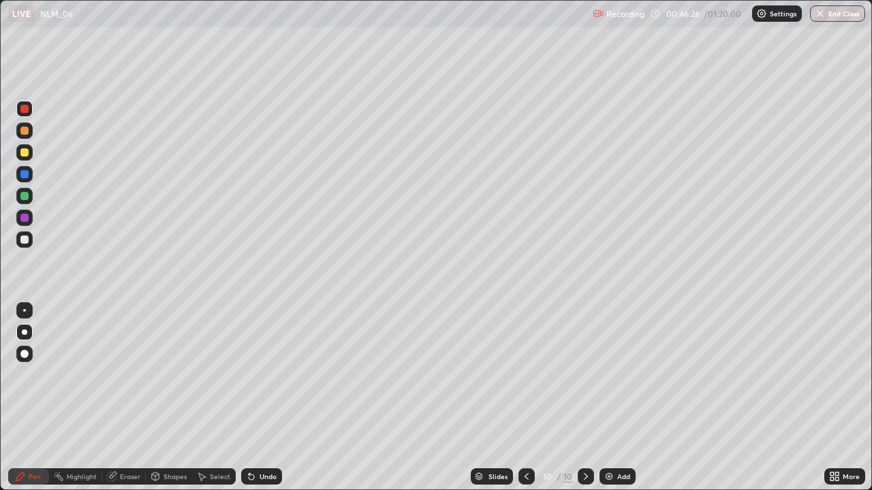
click at [264, 398] on div "Undo" at bounding box center [261, 476] width 41 height 16
click at [26, 238] on div at bounding box center [24, 240] width 8 height 8
click at [261, 398] on div "Undo" at bounding box center [267, 476] width 17 height 7
click at [261, 398] on div "Undo" at bounding box center [261, 476] width 41 height 16
click at [619, 398] on div "Add" at bounding box center [617, 476] width 36 height 16
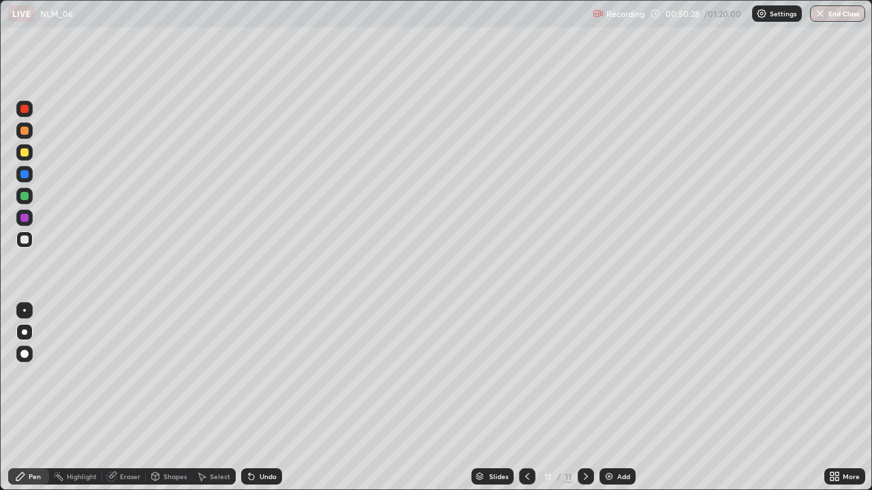
click at [26, 153] on div at bounding box center [24, 152] width 8 height 8
click at [264, 398] on div "Undo" at bounding box center [261, 476] width 41 height 16
click at [174, 398] on div "Shapes" at bounding box center [174, 476] width 23 height 7
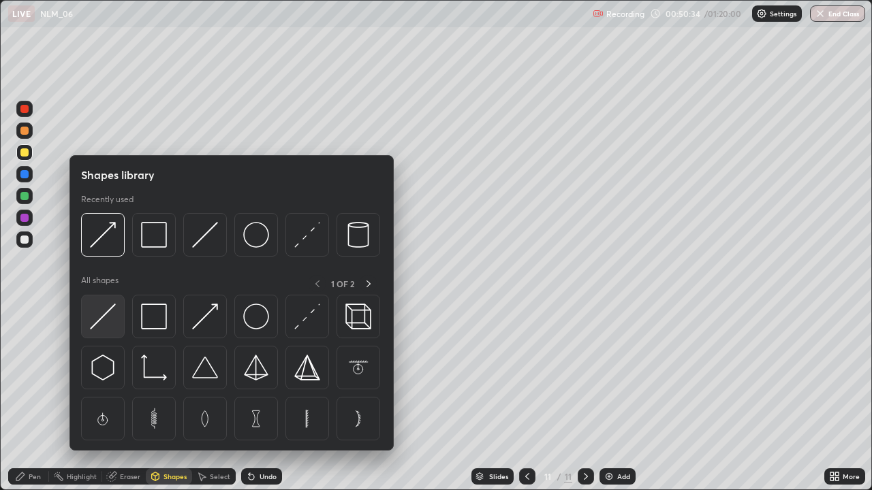
click at [113, 312] on img at bounding box center [103, 317] width 26 height 26
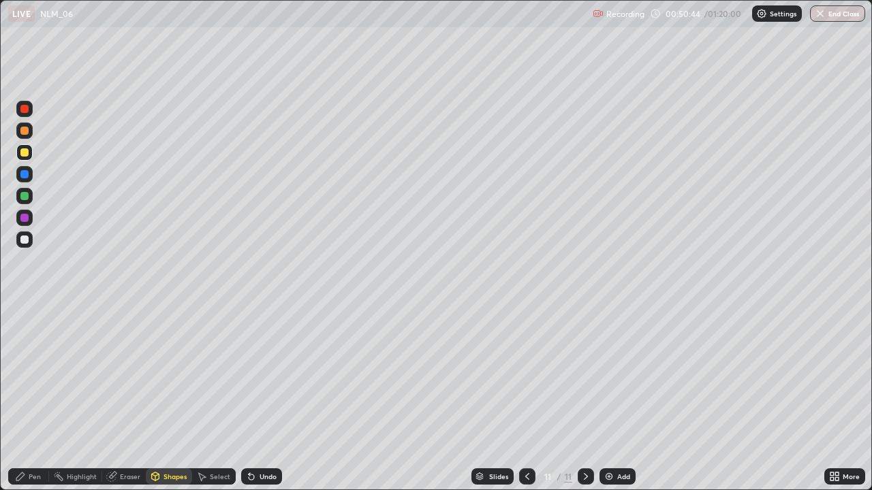
click at [174, 398] on div "Shapes" at bounding box center [174, 476] width 23 height 7
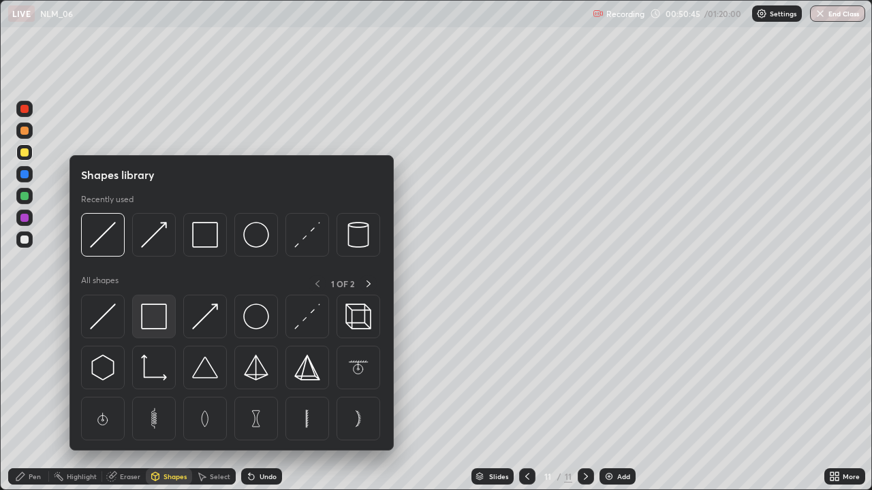
click at [150, 313] on img at bounding box center [154, 317] width 26 height 26
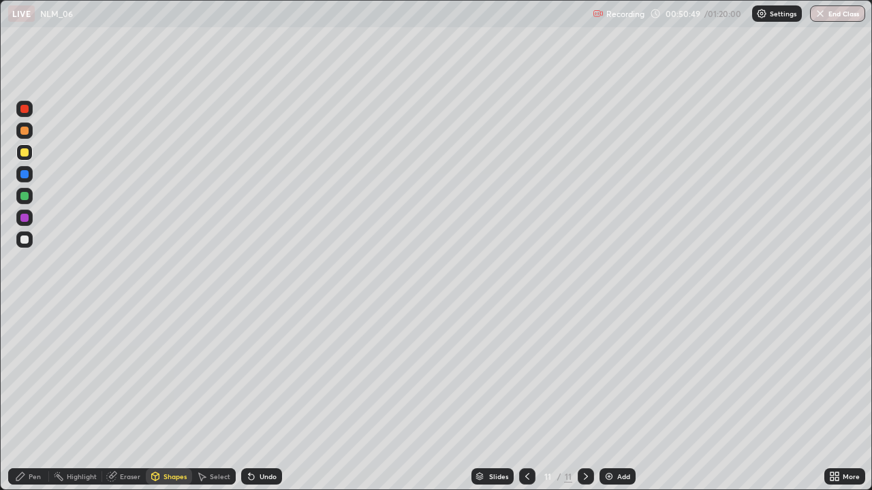
click at [264, 398] on div "Undo" at bounding box center [261, 476] width 41 height 16
click at [26, 238] on div at bounding box center [24, 240] width 8 height 8
click at [217, 398] on div "Select" at bounding box center [220, 476] width 20 height 7
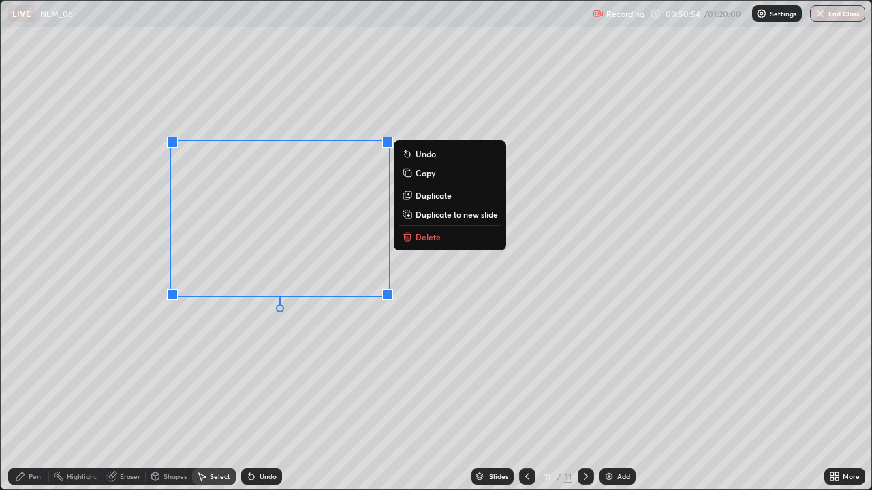
click at [339, 203] on div "0 ° Undo Copy Duplicate Duplicate to new slide Delete" at bounding box center [436, 245] width 870 height 489
click at [295, 349] on div "0 ° Undo Copy Duplicate Duplicate to new slide Delete" at bounding box center [436, 245] width 870 height 489
click at [332, 345] on div "0 ° Undo Copy Duplicate Duplicate to new slide Delete" at bounding box center [436, 245] width 870 height 489
click at [265, 398] on div "Undo" at bounding box center [267, 476] width 17 height 7
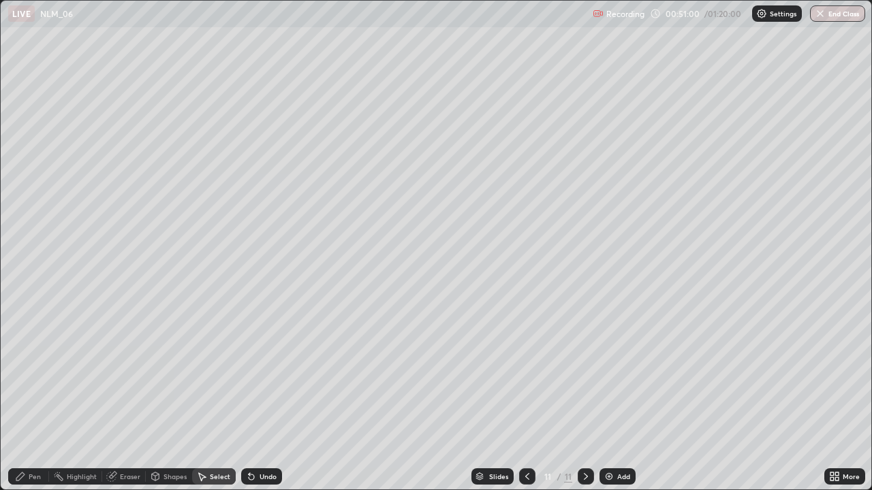
click at [268, 398] on div "Undo" at bounding box center [267, 476] width 17 height 7
click at [35, 398] on div "Pen" at bounding box center [35, 476] width 12 height 7
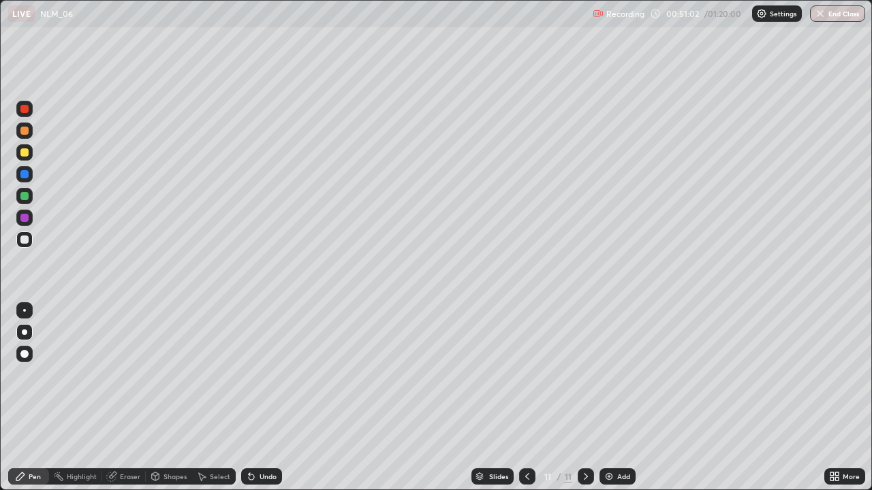
click at [22, 238] on div at bounding box center [24, 240] width 8 height 8
click at [255, 398] on div "Undo" at bounding box center [261, 476] width 41 height 16
click at [27, 398] on div "Pen" at bounding box center [28, 476] width 41 height 16
click at [26, 237] on div at bounding box center [24, 240] width 8 height 8
click at [22, 238] on div at bounding box center [24, 240] width 8 height 8
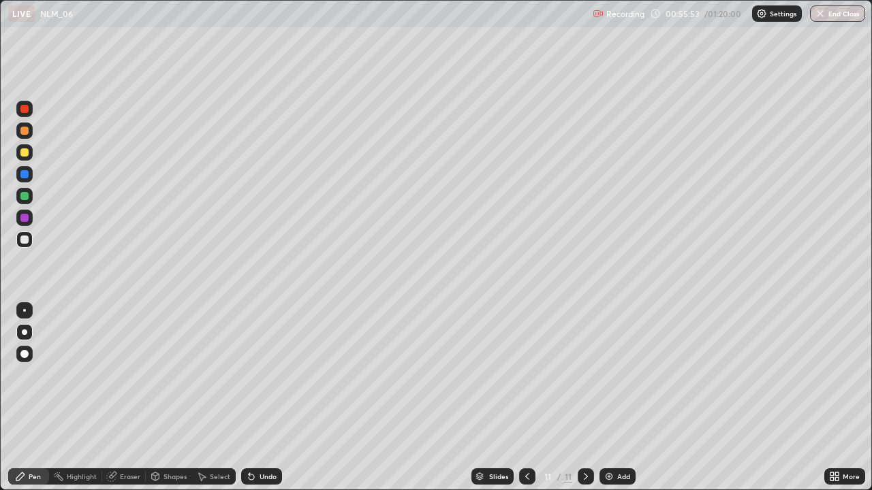
click at [629, 398] on div "Add" at bounding box center [617, 476] width 36 height 16
click at [23, 159] on div at bounding box center [24, 152] width 16 height 16
click at [168, 398] on div "Shapes" at bounding box center [169, 476] width 46 height 16
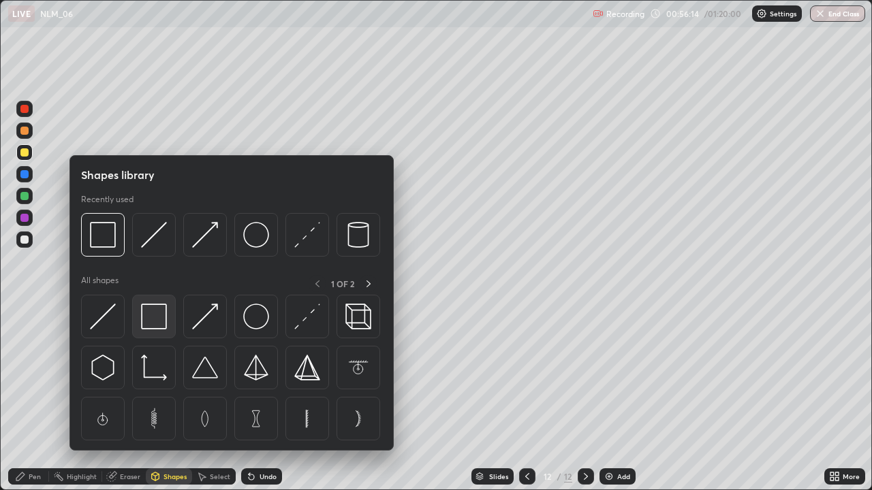
click at [146, 313] on img at bounding box center [154, 317] width 26 height 26
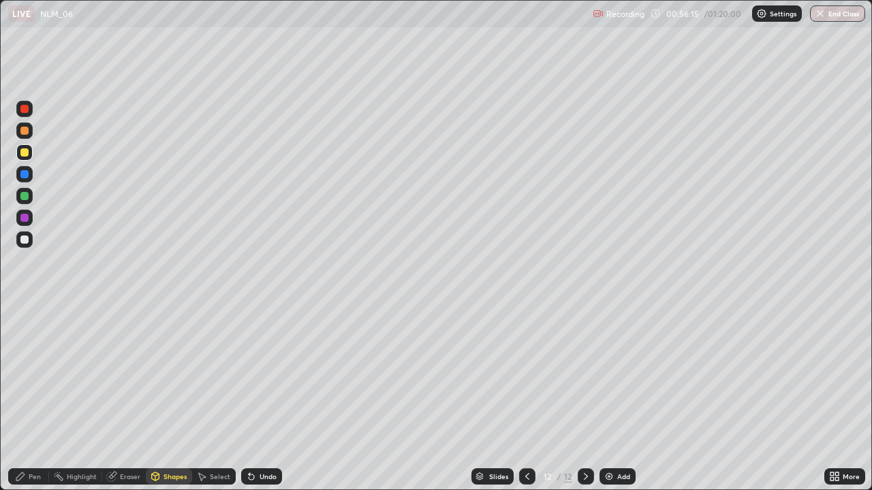
click at [25, 110] on div at bounding box center [24, 109] width 8 height 8
click at [29, 398] on div "Pen" at bounding box center [28, 476] width 41 height 16
click at [22, 242] on div at bounding box center [24, 240] width 8 height 8
click at [23, 154] on div at bounding box center [24, 152] width 8 height 8
click at [23, 240] on div at bounding box center [24, 240] width 8 height 8
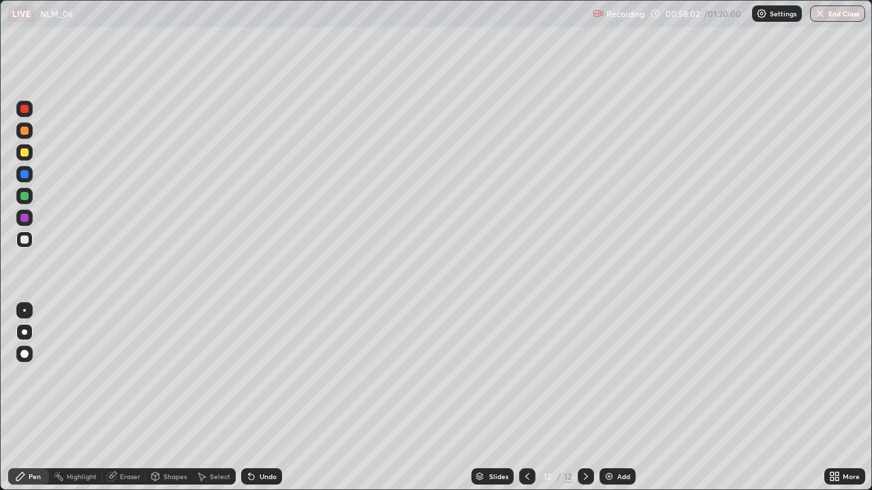
click at [27, 131] on div at bounding box center [24, 131] width 8 height 8
click at [208, 398] on div "Select" at bounding box center [214, 476] width 44 height 16
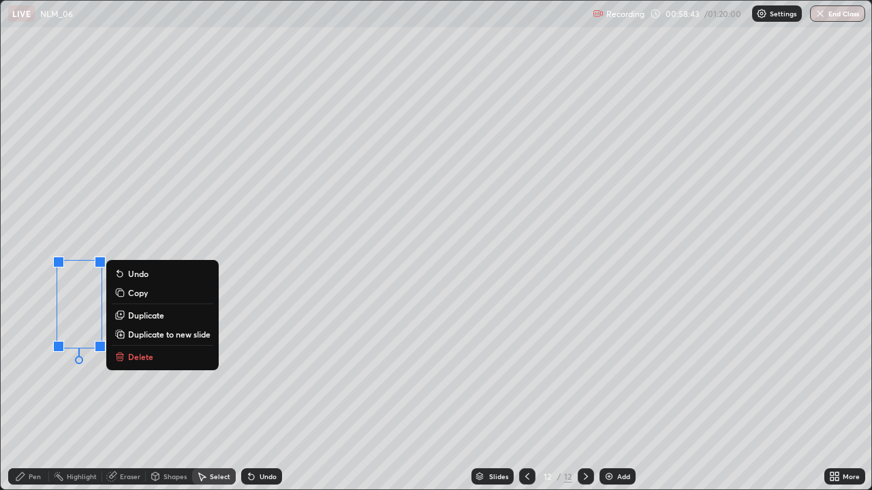
click at [127, 355] on button "Delete" at bounding box center [162, 357] width 101 height 16
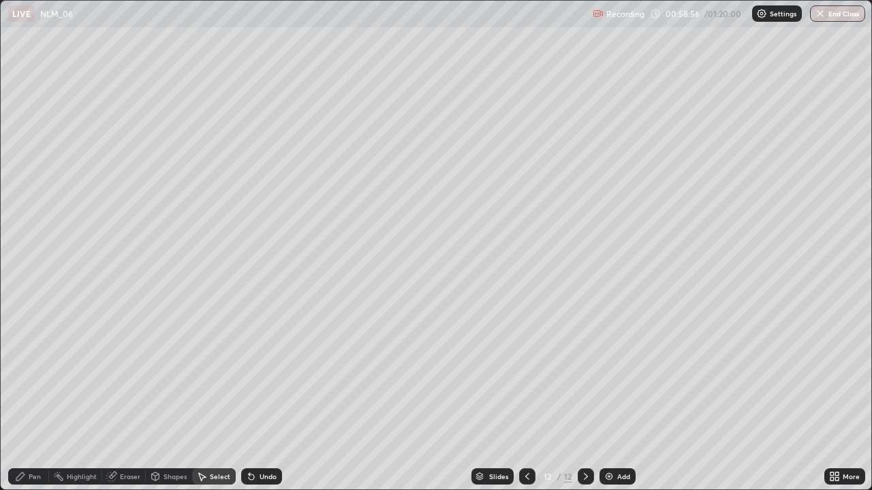
click at [22, 398] on icon at bounding box center [20, 477] width 8 height 8
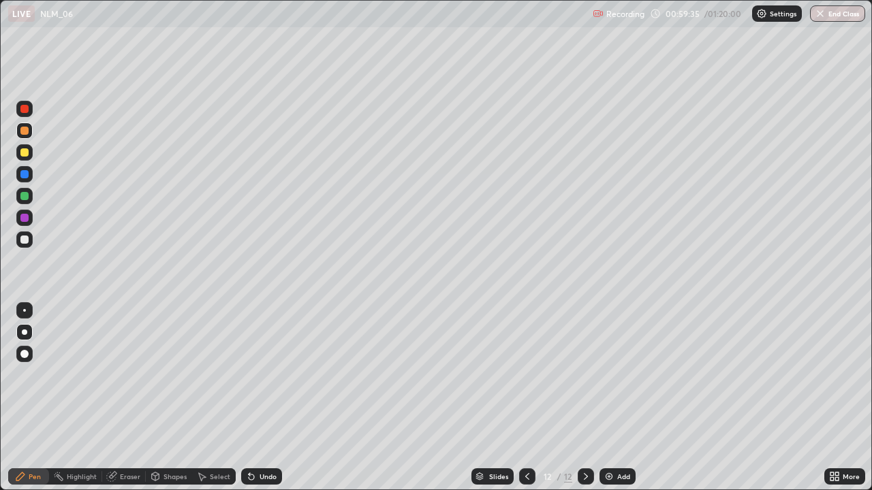
click at [26, 110] on div at bounding box center [24, 109] width 8 height 8
click at [20, 241] on div at bounding box center [24, 240] width 8 height 8
click at [27, 153] on div at bounding box center [24, 152] width 8 height 8
click at [24, 242] on div at bounding box center [24, 240] width 8 height 8
click at [620, 398] on div "Add" at bounding box center [623, 476] width 13 height 7
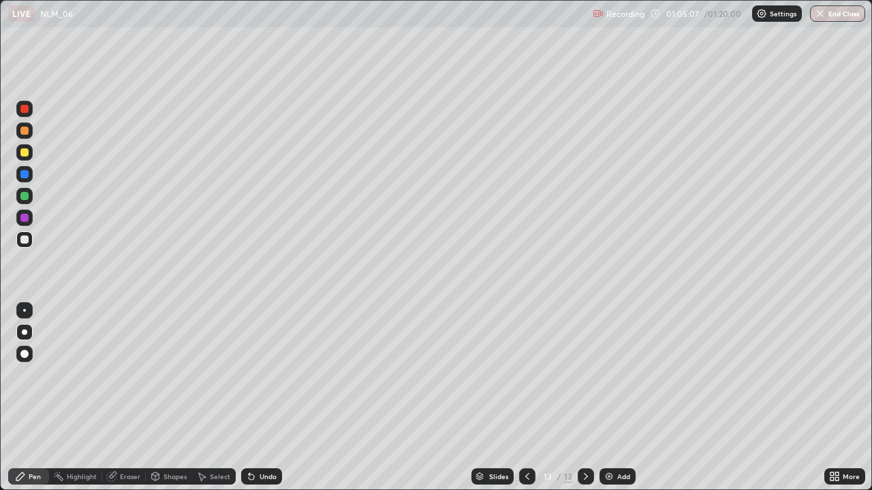
click at [22, 155] on div at bounding box center [24, 152] width 8 height 8
click at [165, 398] on div "Shapes" at bounding box center [169, 476] width 46 height 16
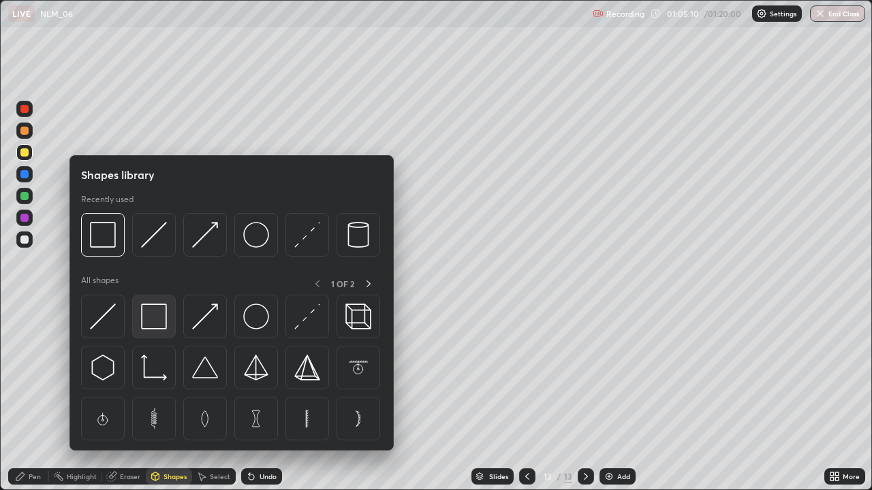
click at [152, 311] on img at bounding box center [154, 317] width 26 height 26
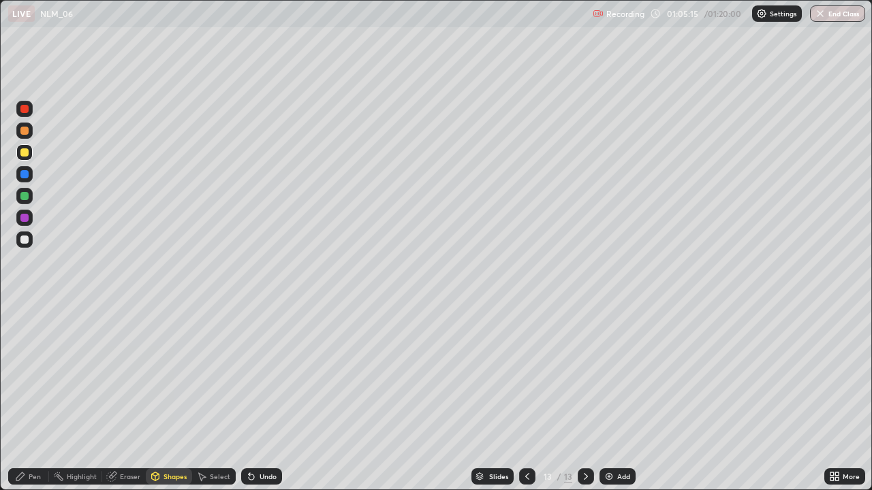
click at [168, 398] on div "Shapes" at bounding box center [174, 476] width 23 height 7
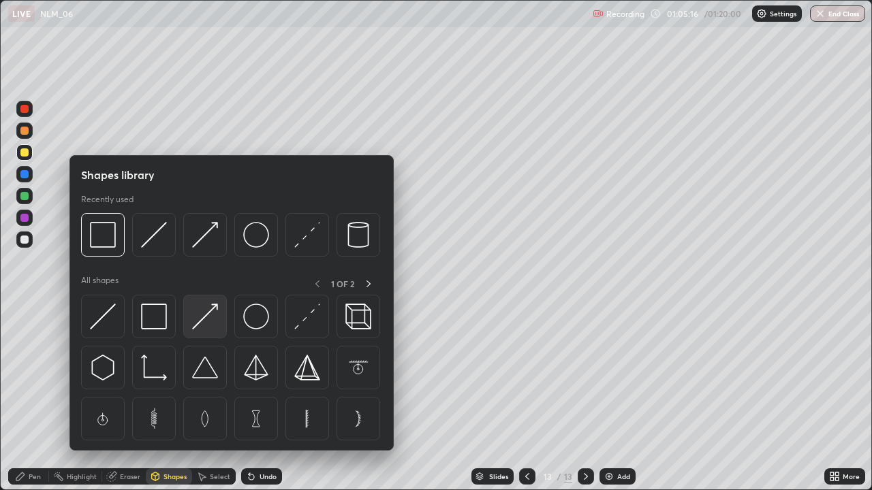
click at [203, 308] on img at bounding box center [205, 317] width 26 height 26
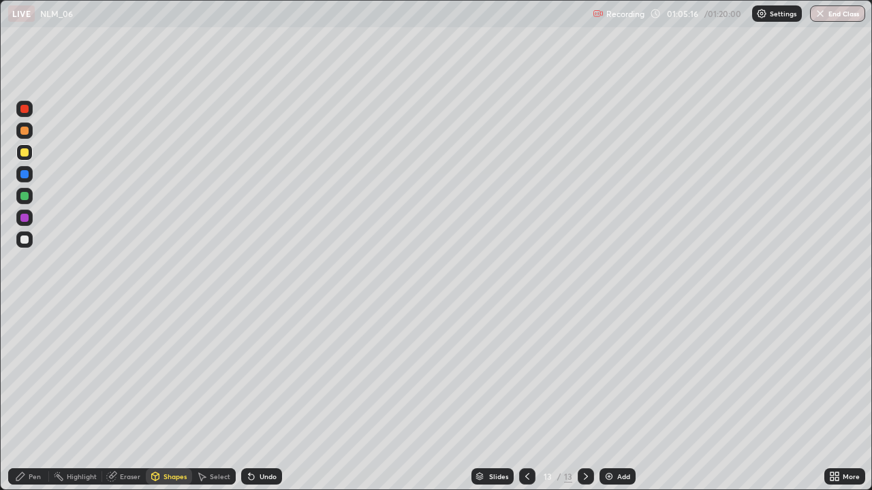
click at [31, 127] on div at bounding box center [24, 131] width 16 height 16
click at [33, 398] on div "Pen" at bounding box center [28, 476] width 41 height 16
click at [25, 238] on div at bounding box center [24, 240] width 8 height 8
click at [22, 240] on div at bounding box center [24, 240] width 8 height 8
click at [24, 241] on div at bounding box center [24, 240] width 8 height 8
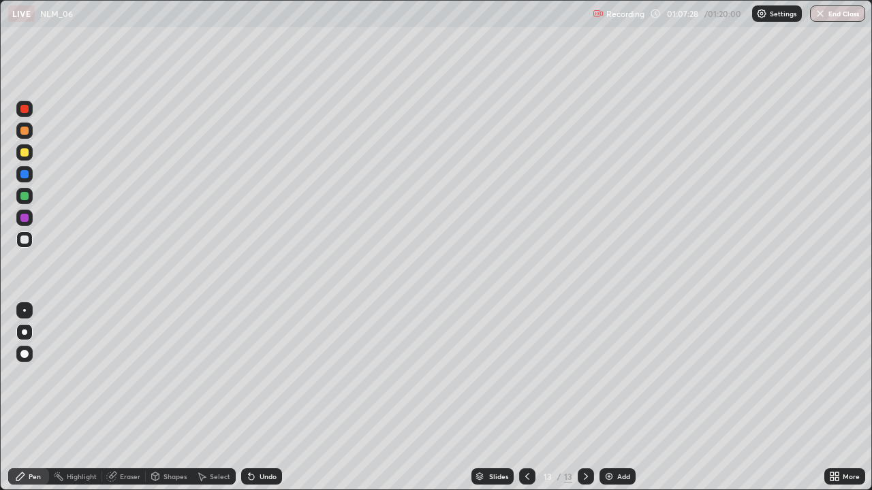
click at [31, 236] on div at bounding box center [24, 240] width 16 height 16
click at [256, 398] on div "Undo" at bounding box center [261, 476] width 41 height 16
click at [251, 398] on icon at bounding box center [251, 477] width 5 height 5
click at [249, 398] on icon at bounding box center [251, 477] width 5 height 5
click at [26, 110] on div at bounding box center [24, 109] width 8 height 8
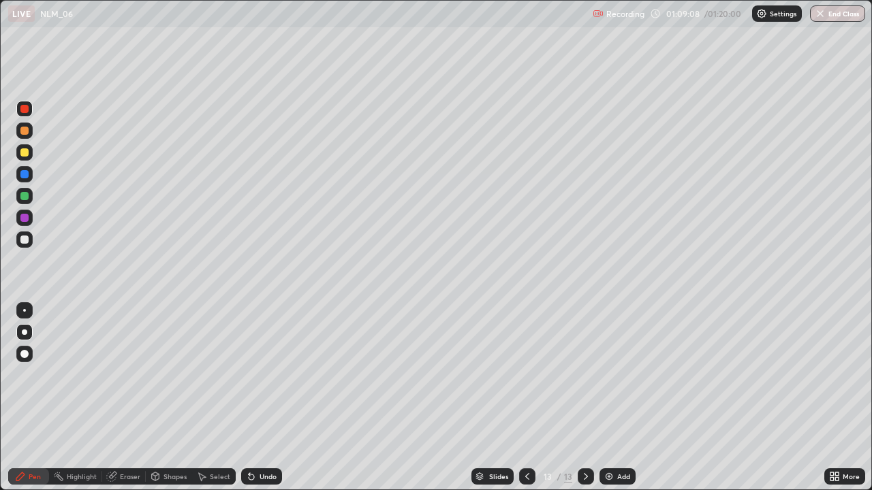
click at [22, 245] on div at bounding box center [24, 240] width 16 height 16
click at [214, 398] on div "Select" at bounding box center [220, 476] width 20 height 7
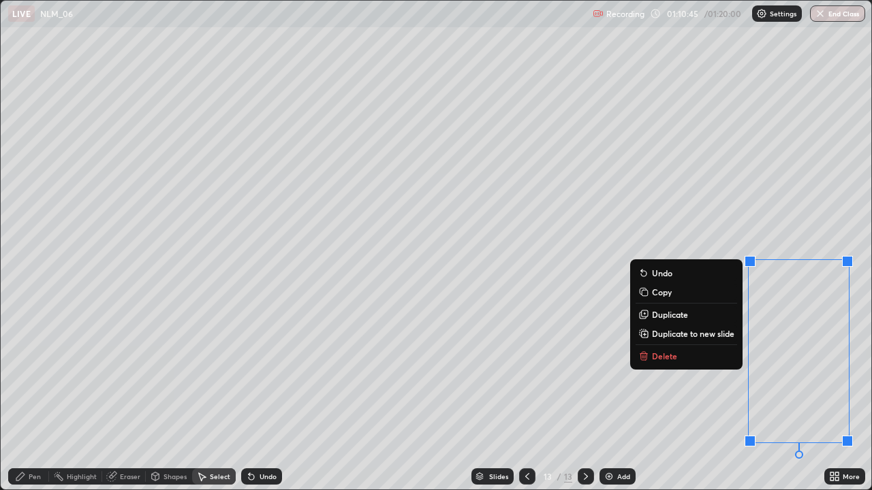
click at [684, 359] on button "Delete" at bounding box center [685, 356] width 101 height 16
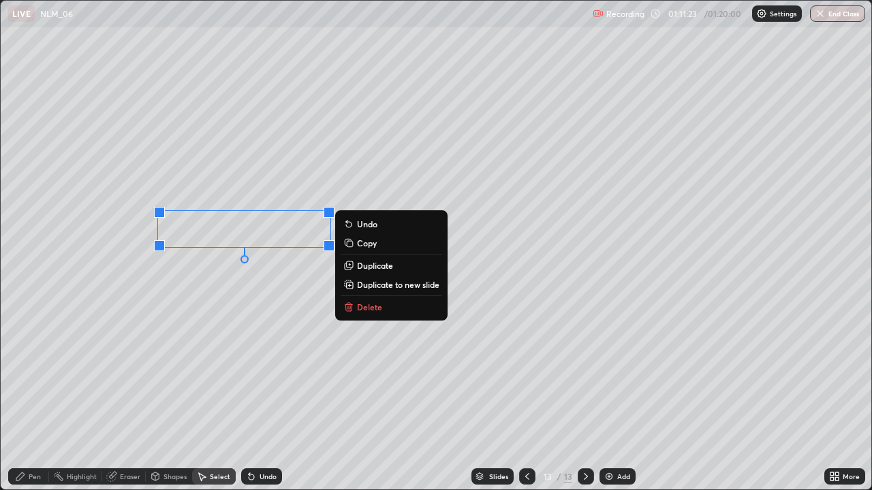
click at [226, 229] on div "0 ° Undo Copy Duplicate Duplicate to new slide Delete" at bounding box center [436, 245] width 870 height 489
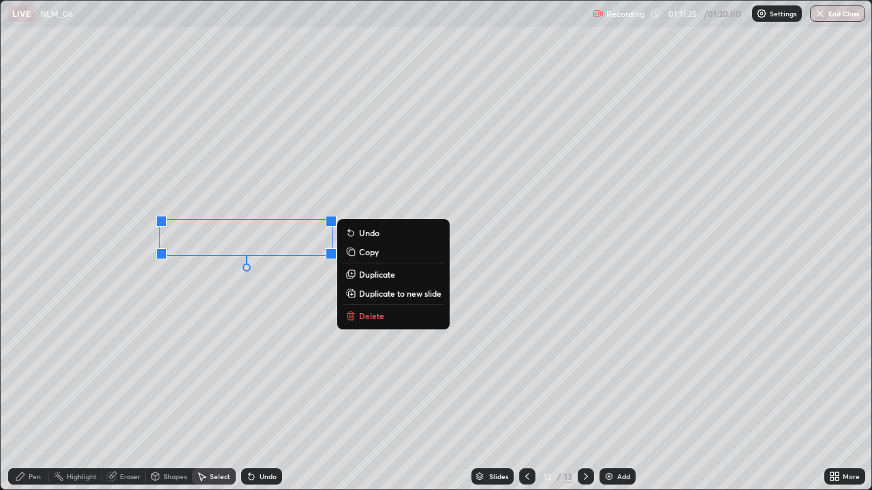
click at [265, 398] on div "Undo" at bounding box center [261, 476] width 41 height 16
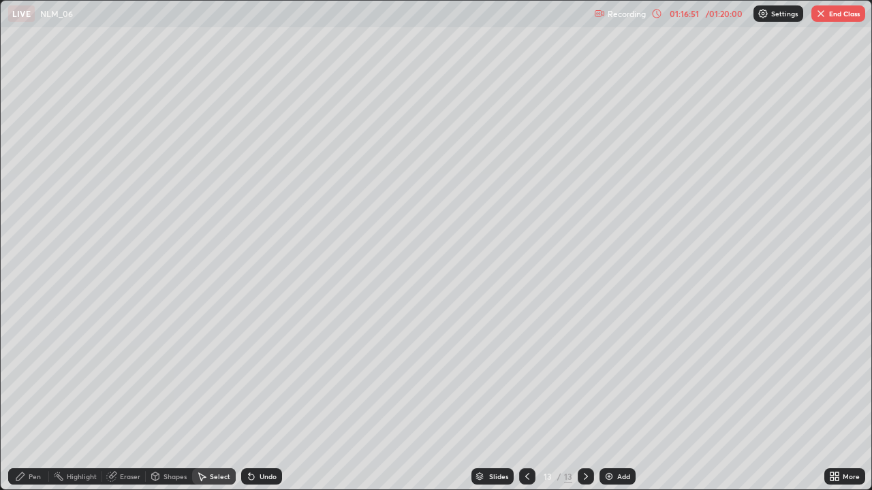
click at [831, 12] on button "End Class" at bounding box center [838, 13] width 54 height 16
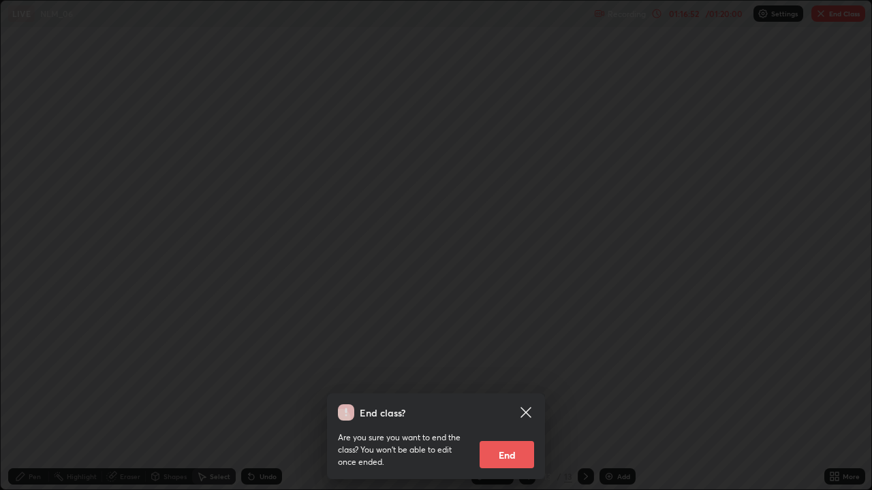
click at [513, 398] on button "End" at bounding box center [506, 454] width 54 height 27
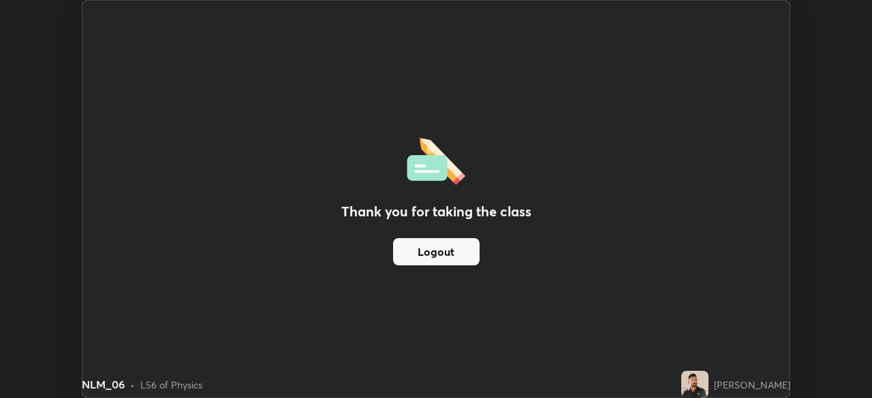
scroll to position [67696, 67223]
